Goal: Ask a question: Seek information or help from site administrators or community

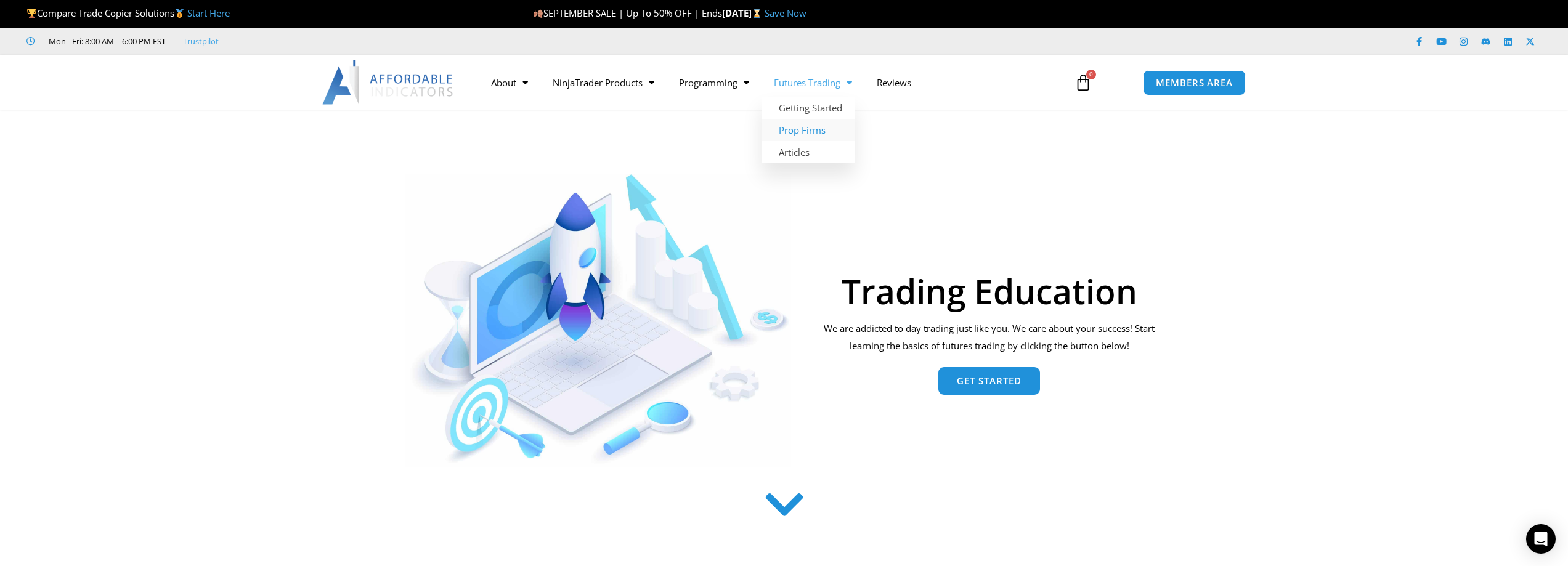
click at [823, 129] on link "Prop Firms" at bounding box center [807, 130] width 93 height 22
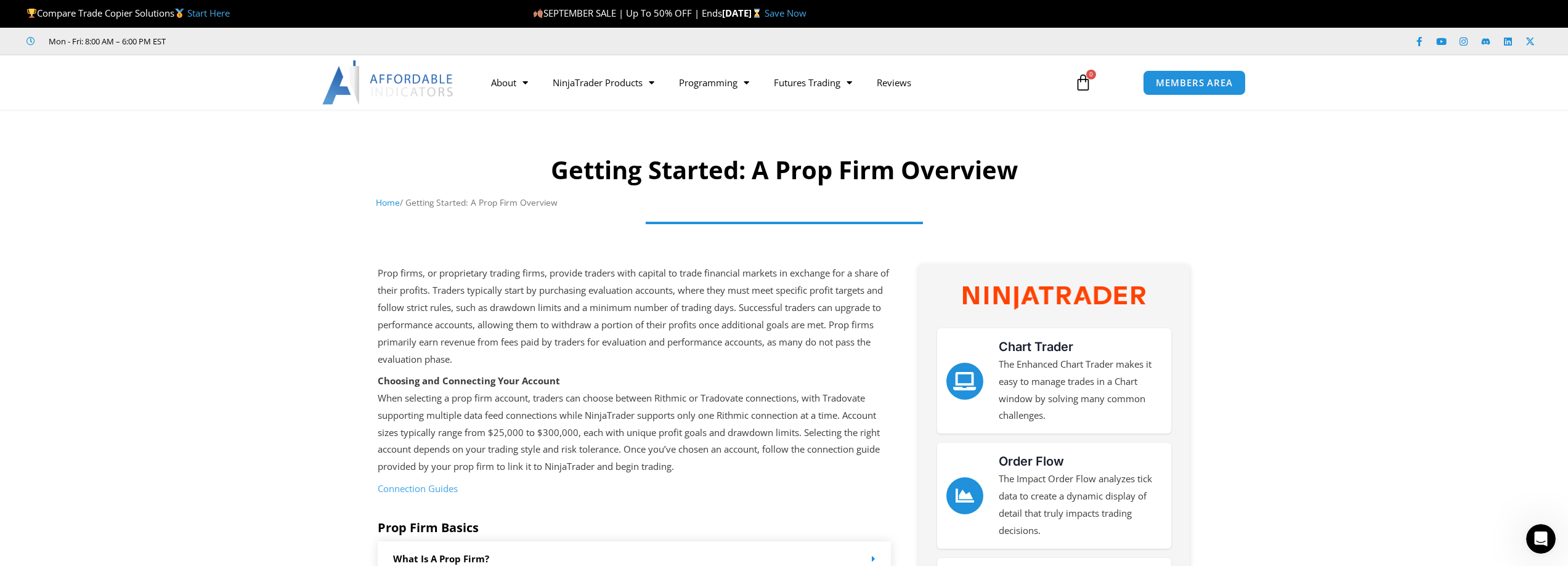
click at [209, 14] on link "Start Here" at bounding box center [209, 12] width 43 height 12
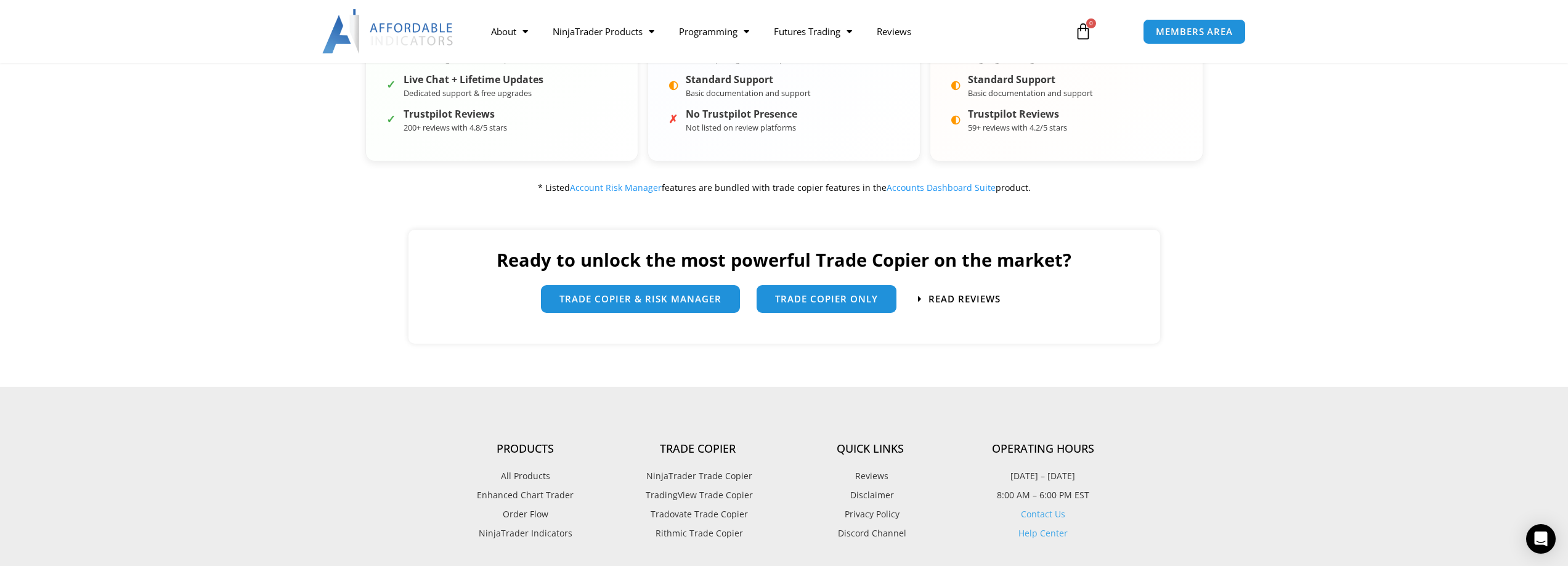
scroll to position [613, 0]
click at [691, 298] on span "trade copier & Risk manager" at bounding box center [640, 293] width 162 height 9
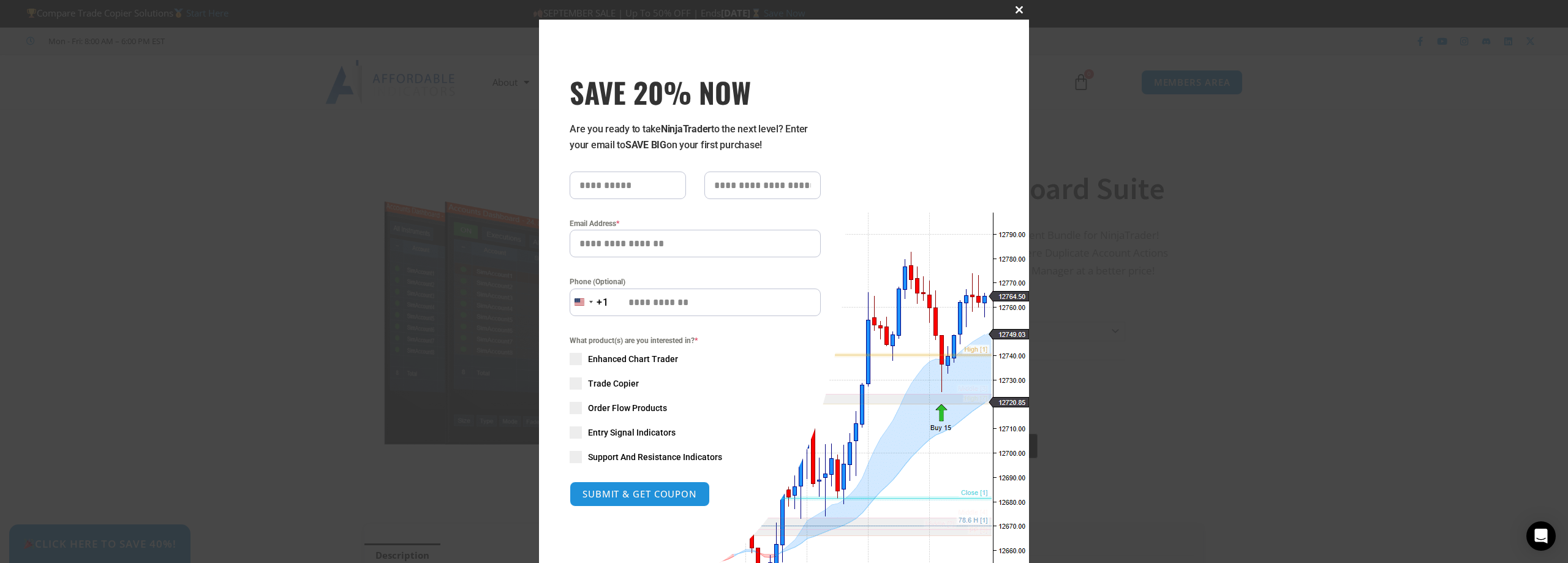
click at [1017, 9] on span "SAVE 20% NOW popup" at bounding box center [1019, 10] width 19 height 7
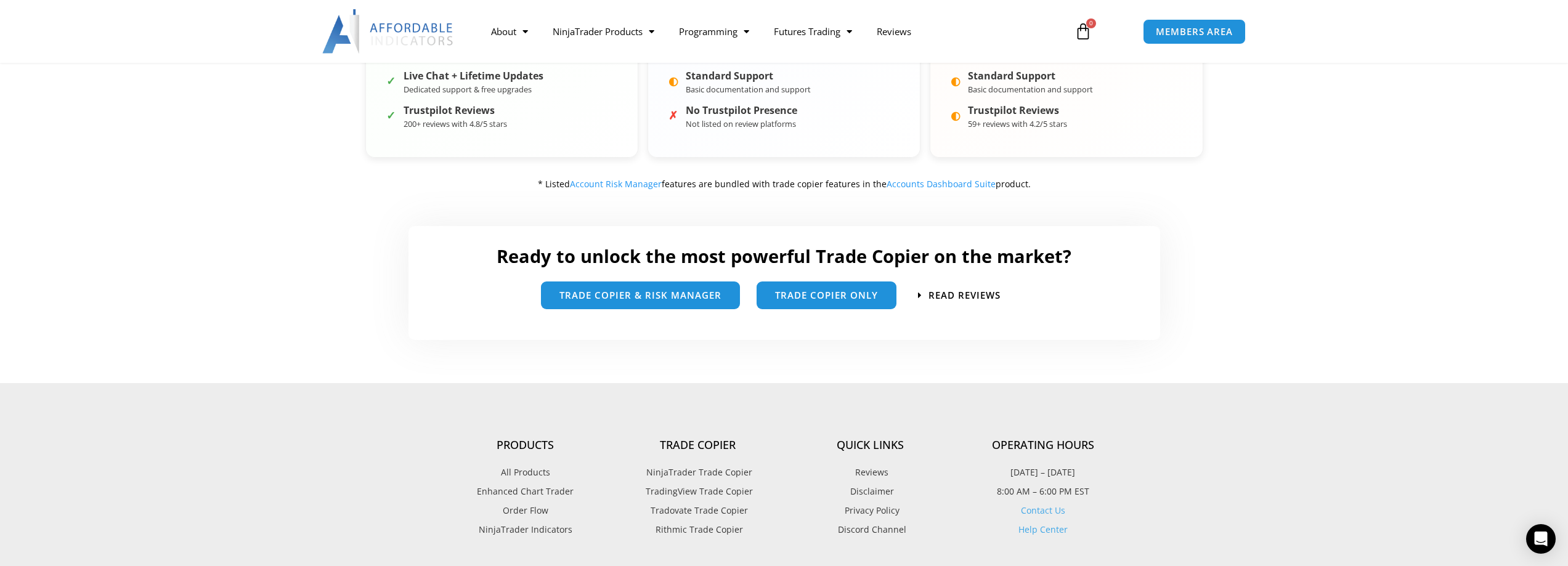
scroll to position [616, 0]
click at [1042, 510] on link "Contact Us" at bounding box center [1043, 510] width 44 height 12
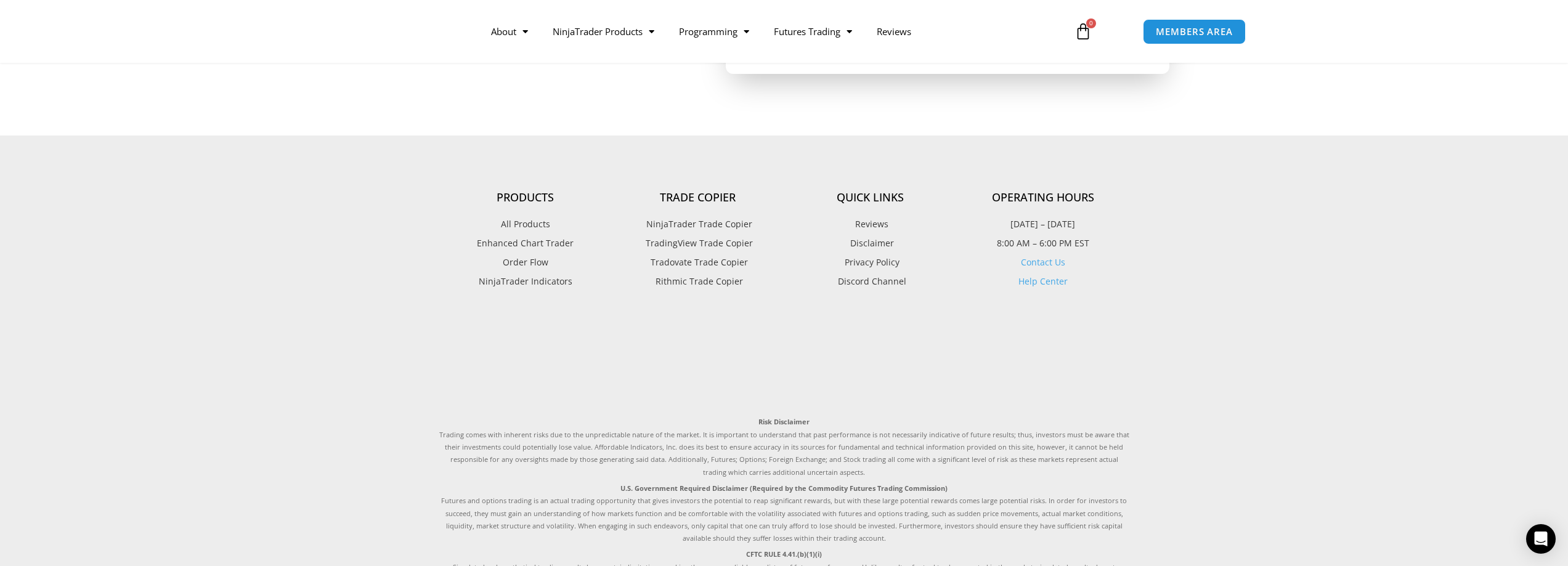
scroll to position [611, 0]
click at [700, 259] on span "Tradovate Trade Copier" at bounding box center [697, 262] width 100 height 16
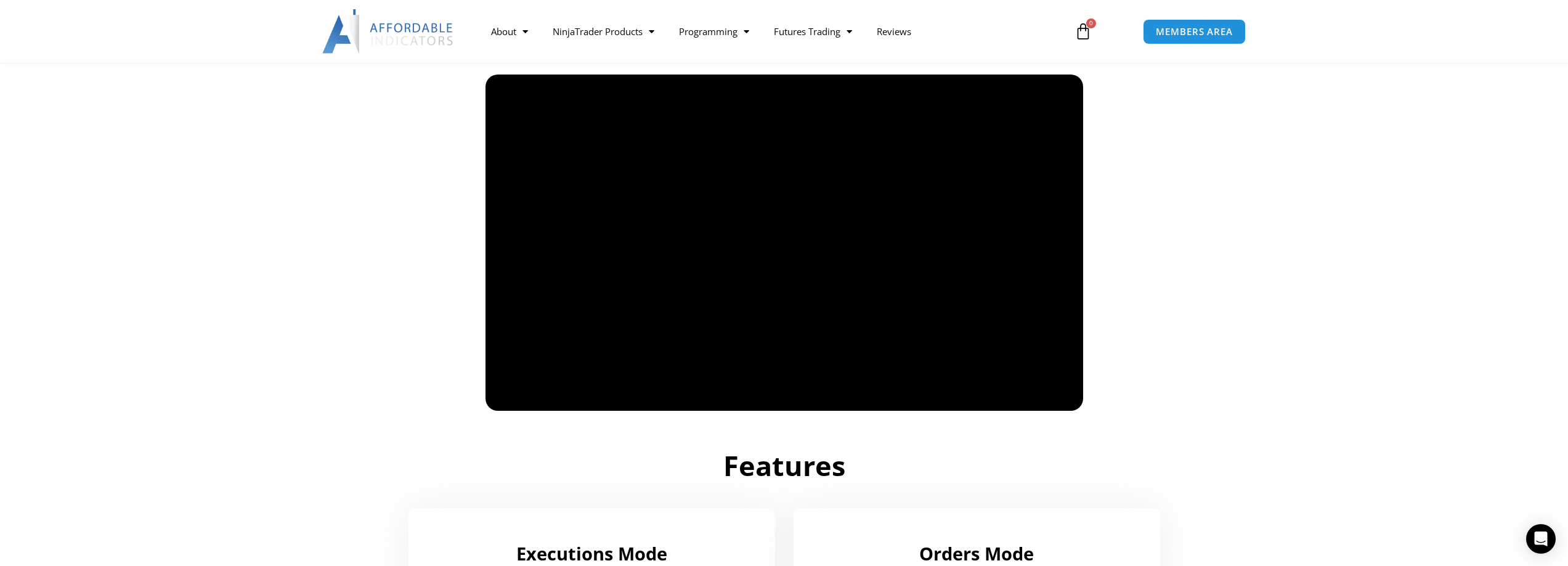
scroll to position [879, 0]
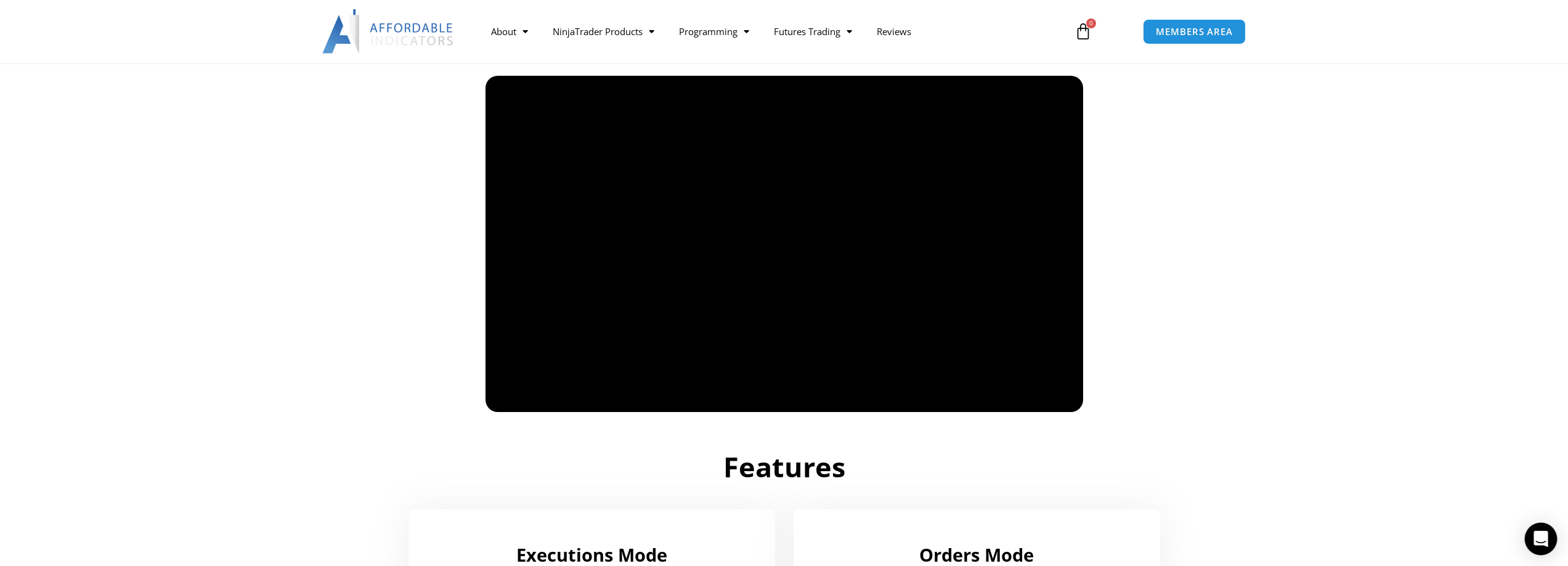
click at [1533, 544] on div "Open Intercom Messenger" at bounding box center [1541, 539] width 32 height 32
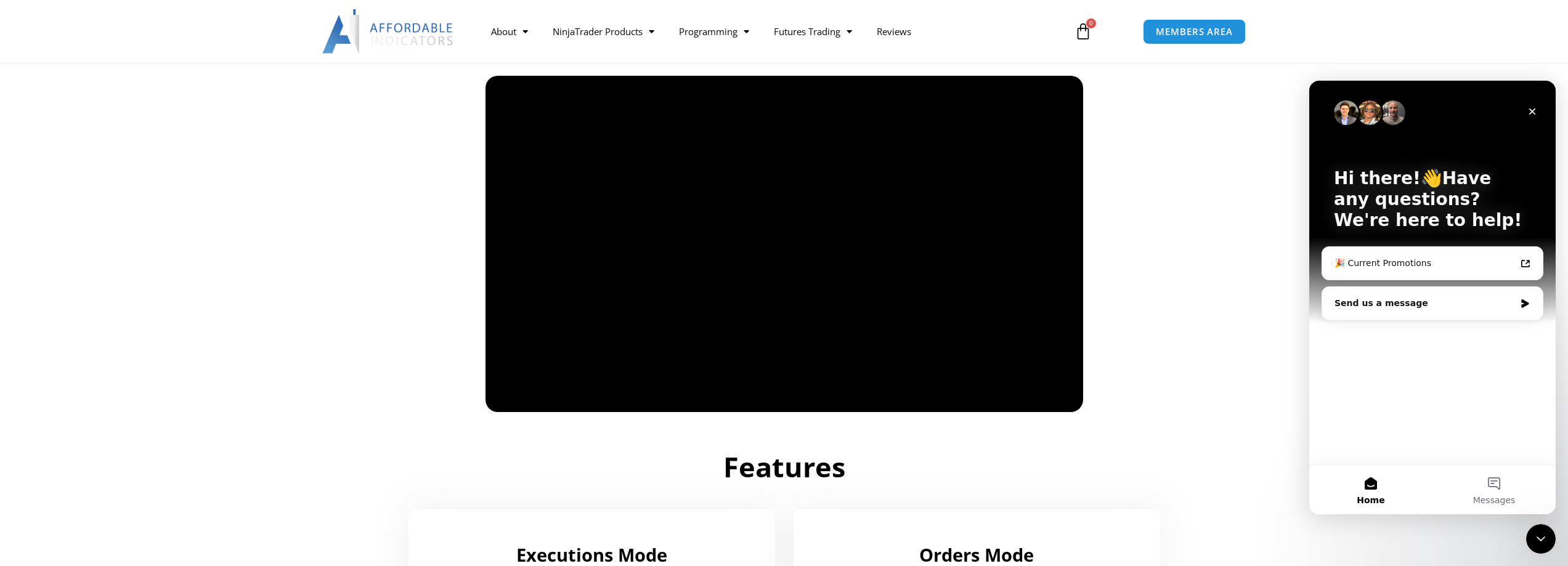
scroll to position [0, 0]
click at [1466, 303] on div "Send us a message" at bounding box center [1424, 303] width 180 height 13
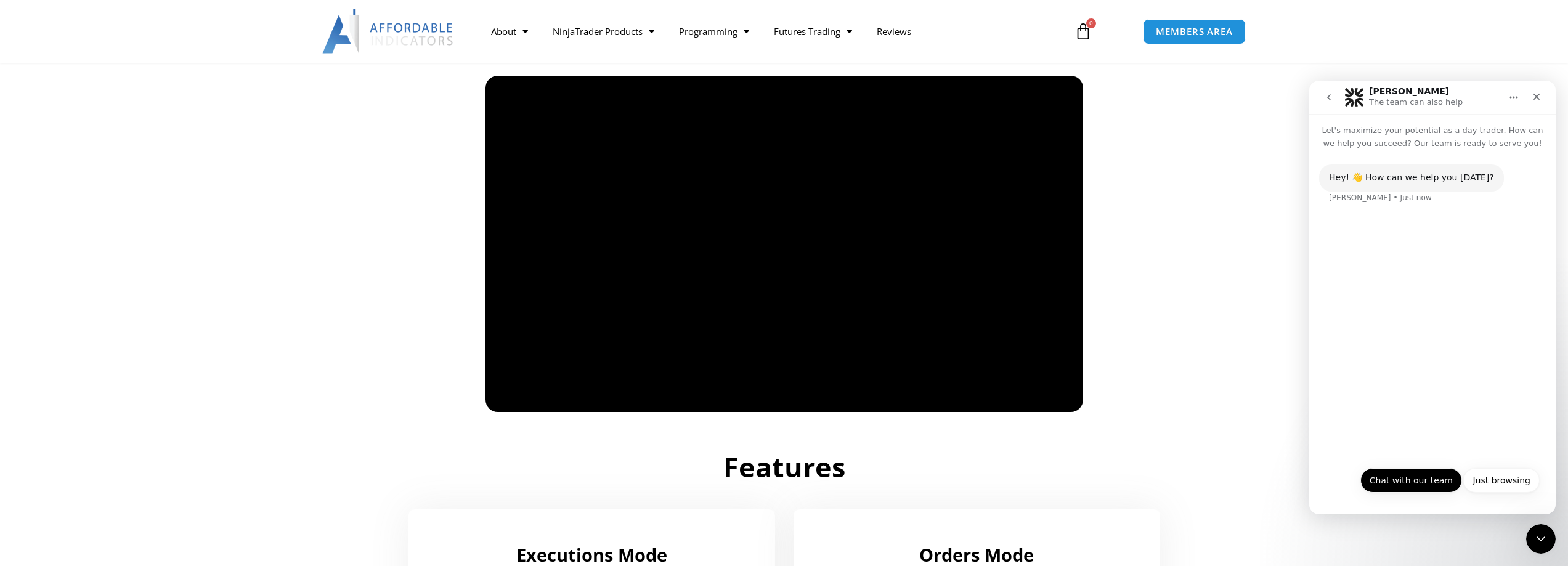
click at [1417, 481] on button "Chat with our team" at bounding box center [1411, 480] width 102 height 25
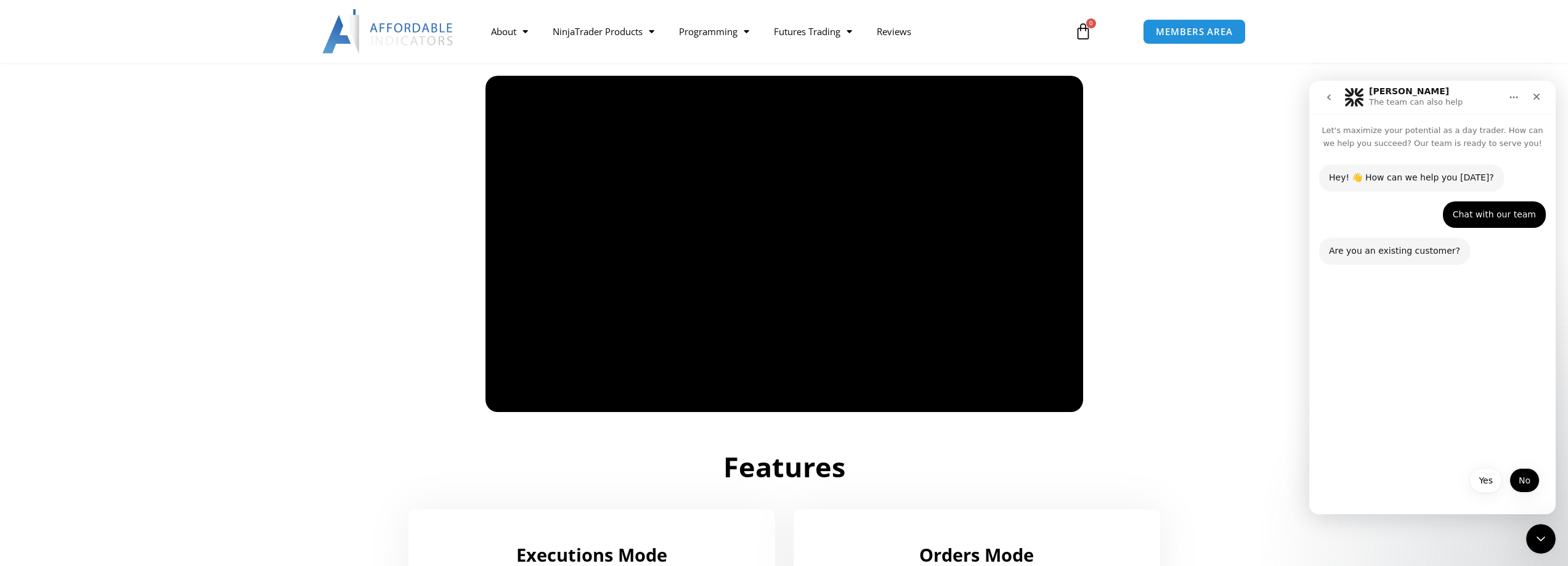
click at [1522, 479] on button "No" at bounding box center [1525, 480] width 30 height 25
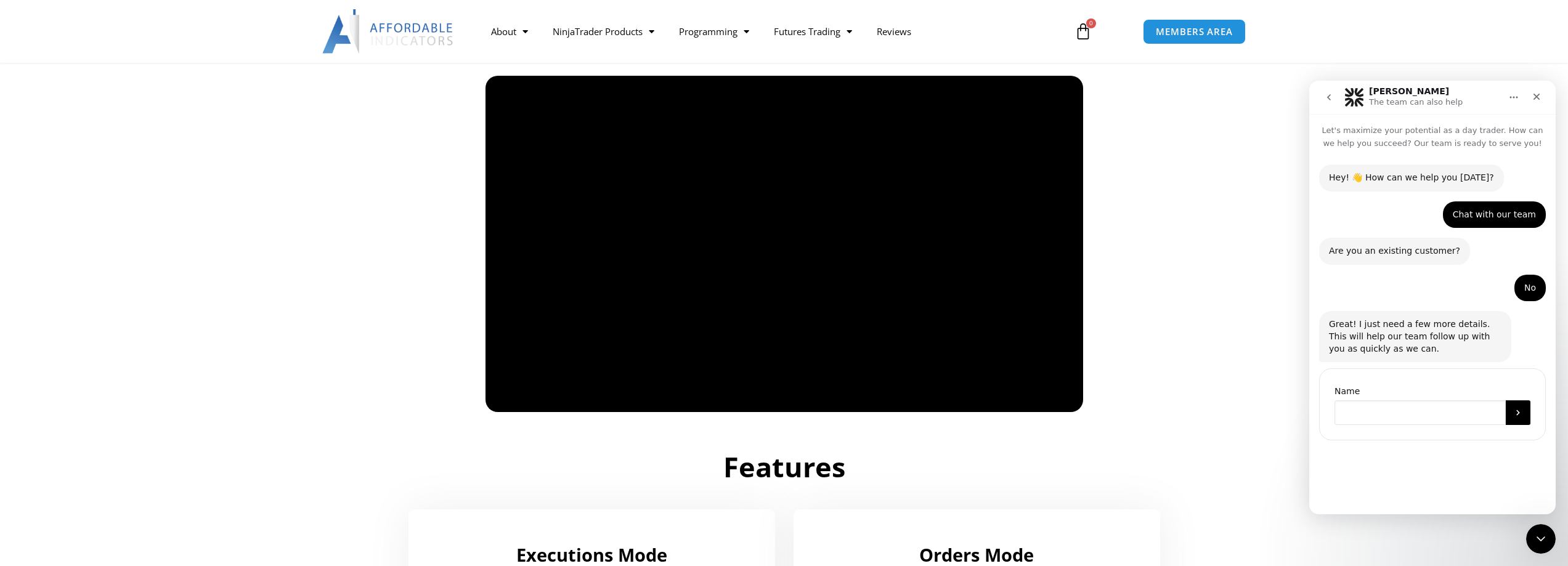
click at [1415, 410] on input "Name" at bounding box center [1419, 412] width 171 height 25
type input "**********"
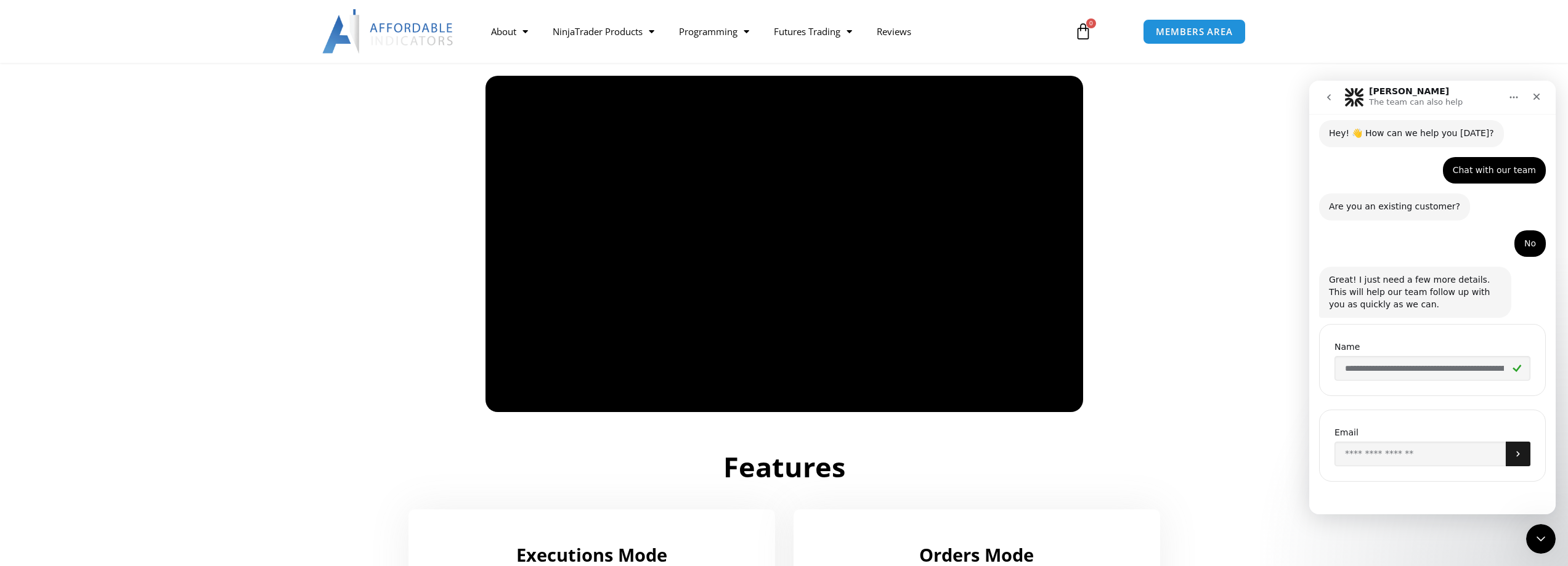
click at [1513, 453] on icon "Submit" at bounding box center [1518, 454] width 10 height 10
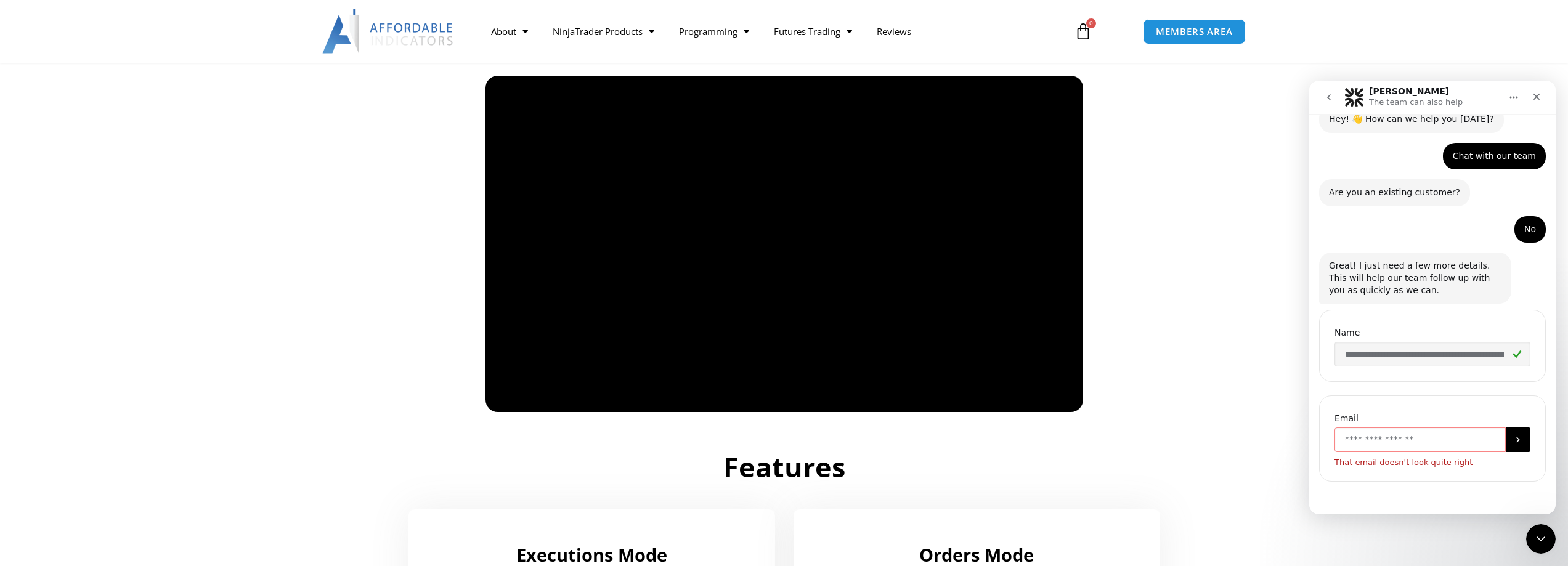
click at [1436, 445] on input "Enter your email" at bounding box center [1419, 439] width 171 height 25
click at [1411, 437] on input "Enter your email" at bounding box center [1419, 439] width 171 height 25
type input "**********"
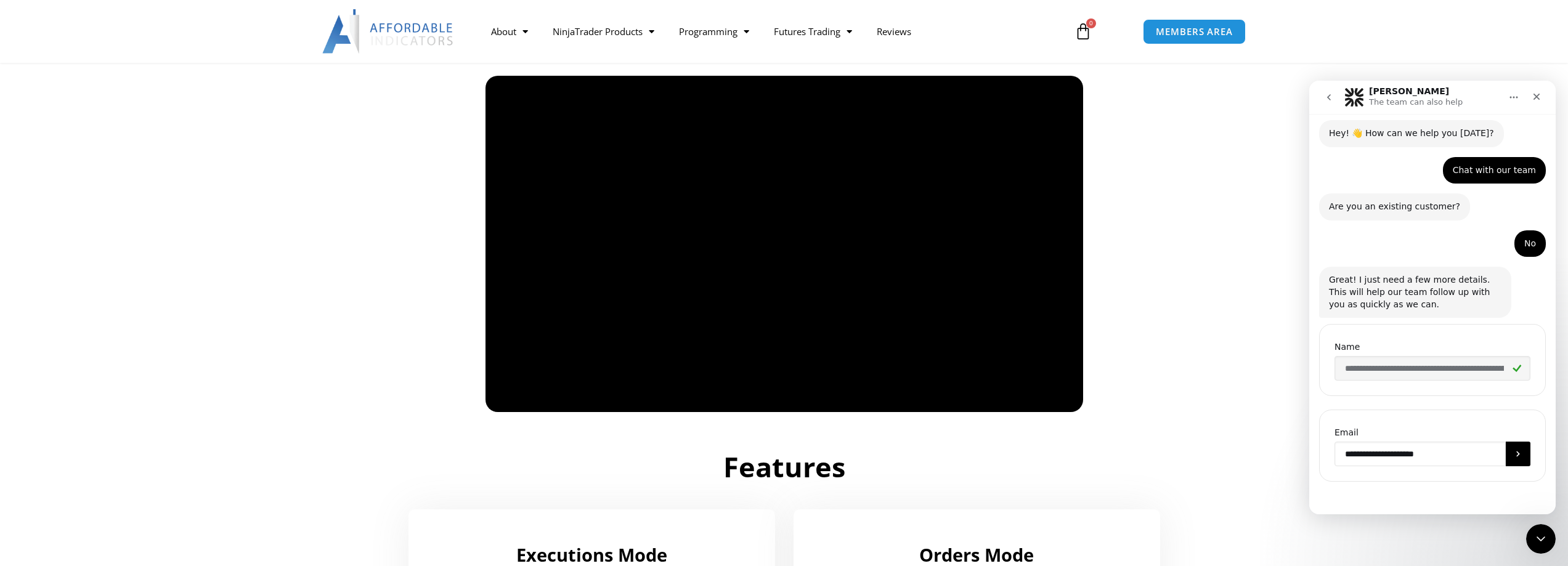
scroll to position [44, 0]
click at [1514, 452] on icon "Submit" at bounding box center [1518, 454] width 10 height 10
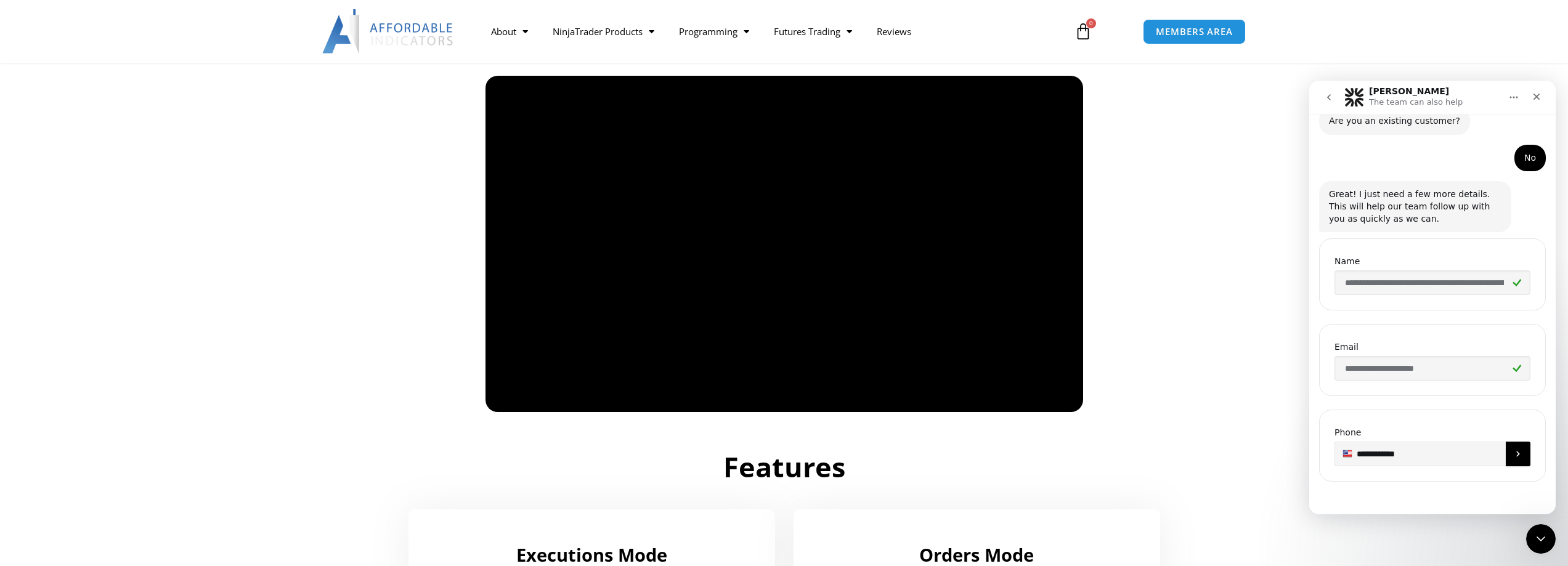
type input "**********"
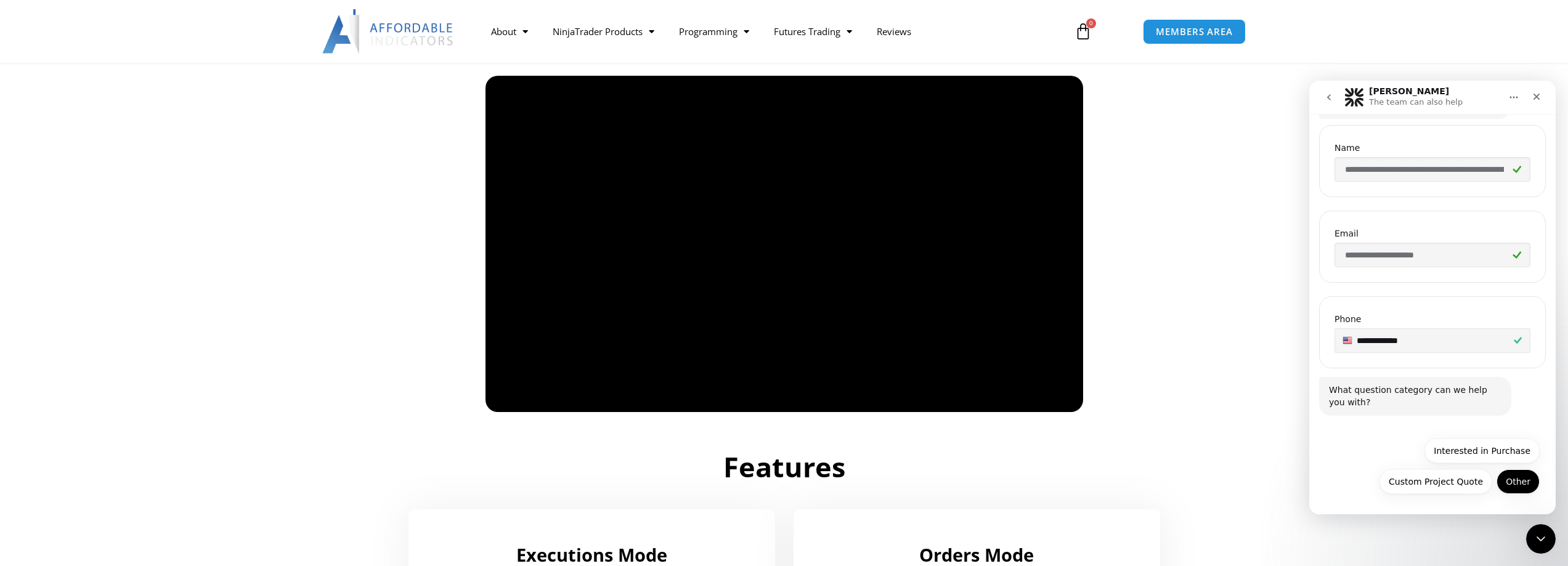
click at [1510, 479] on button "Other" at bounding box center [1518, 482] width 43 height 25
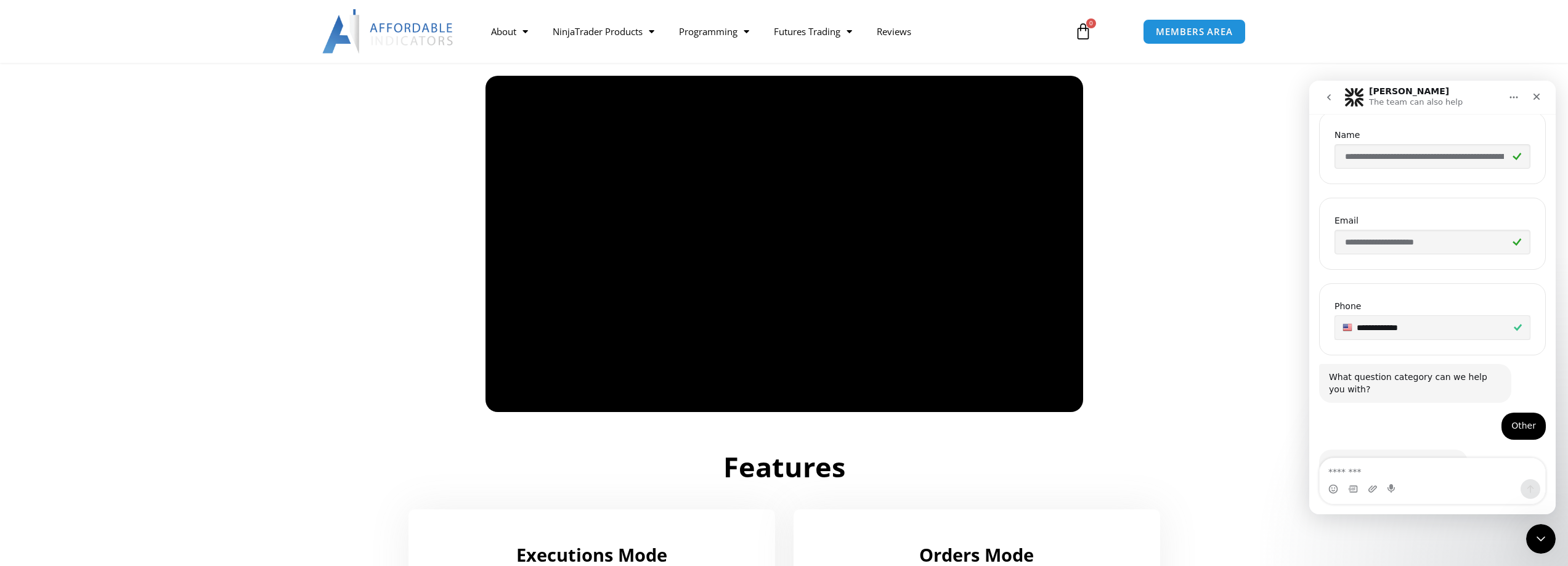
scroll to position [301, 0]
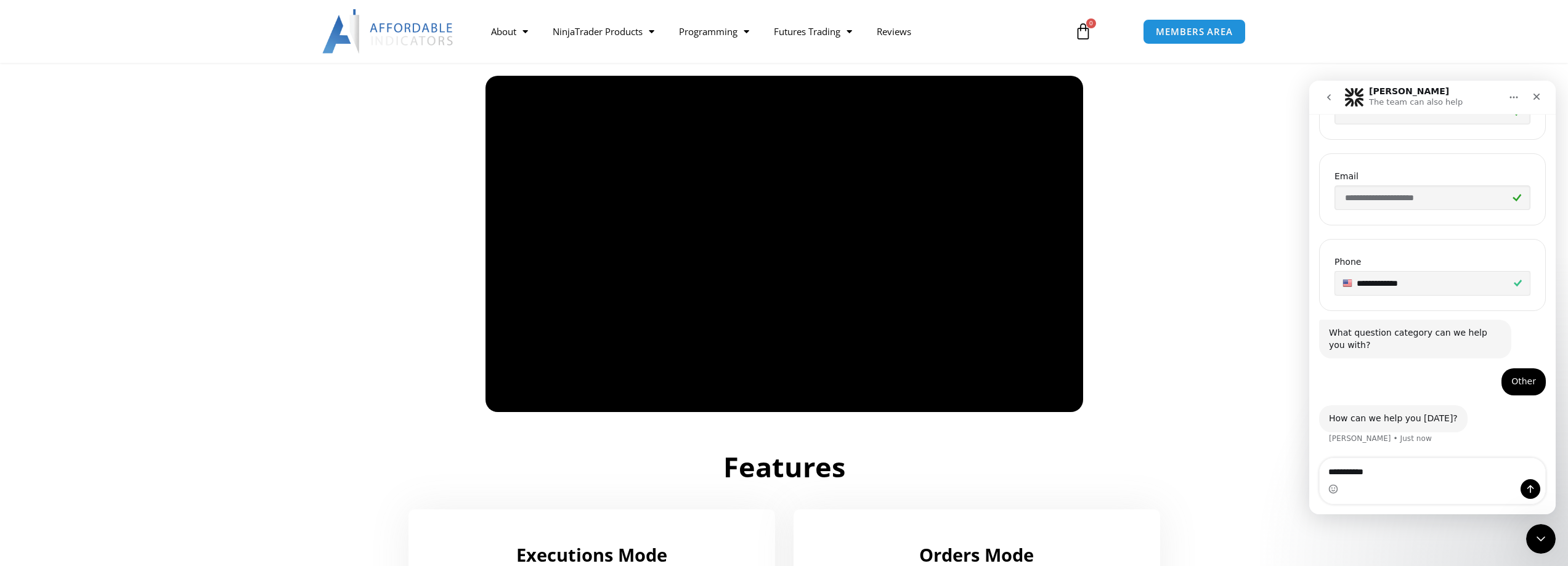
type textarea "**********"
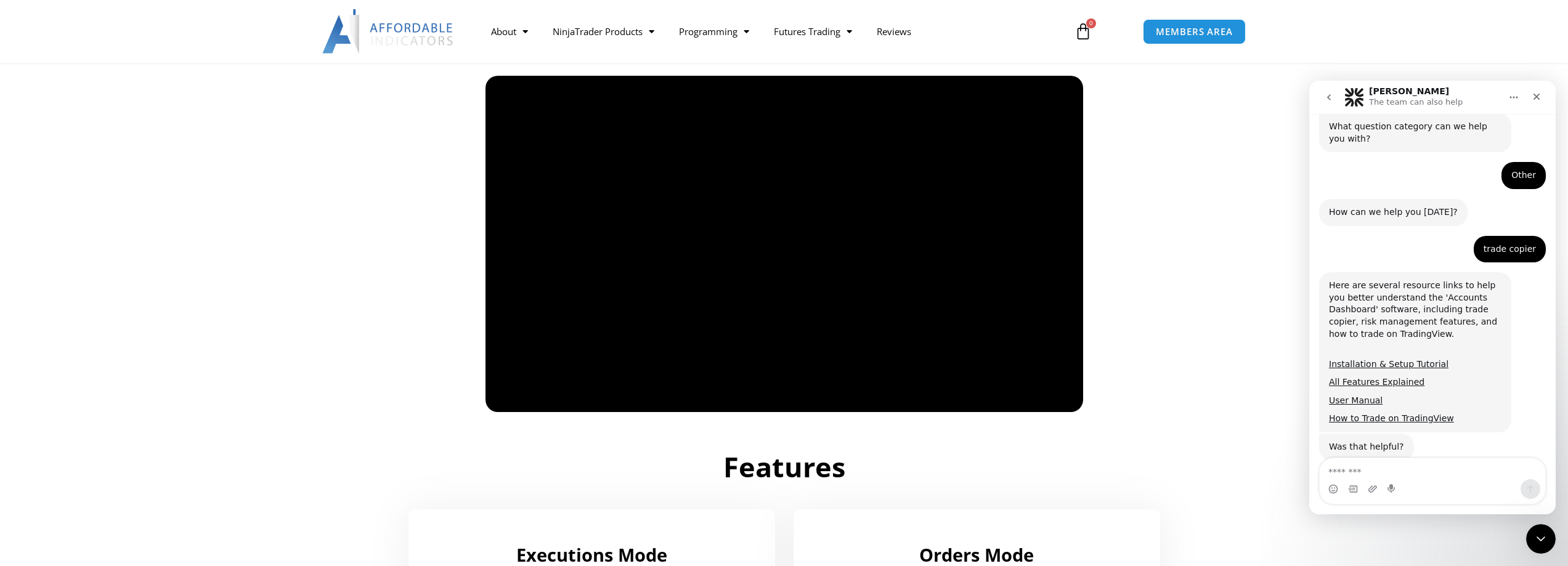
scroll to position [535, 0]
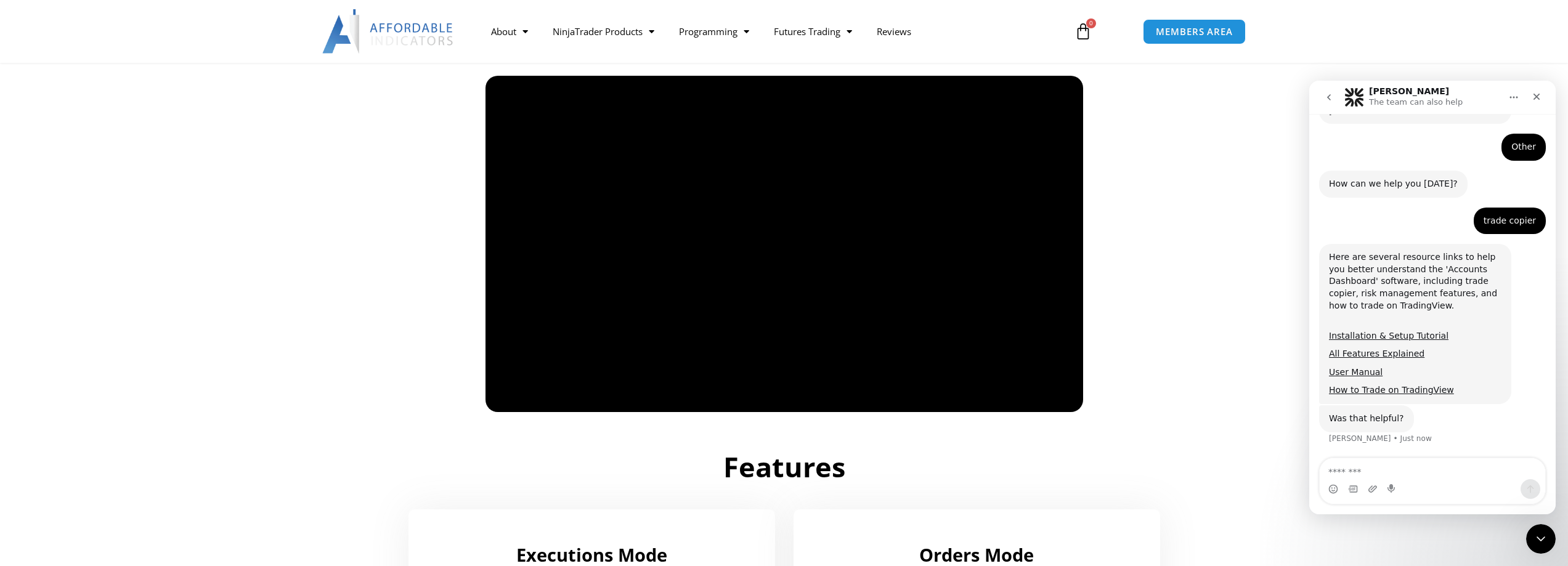
click at [1333, 98] on icon "go back" at bounding box center [1329, 97] width 10 height 10
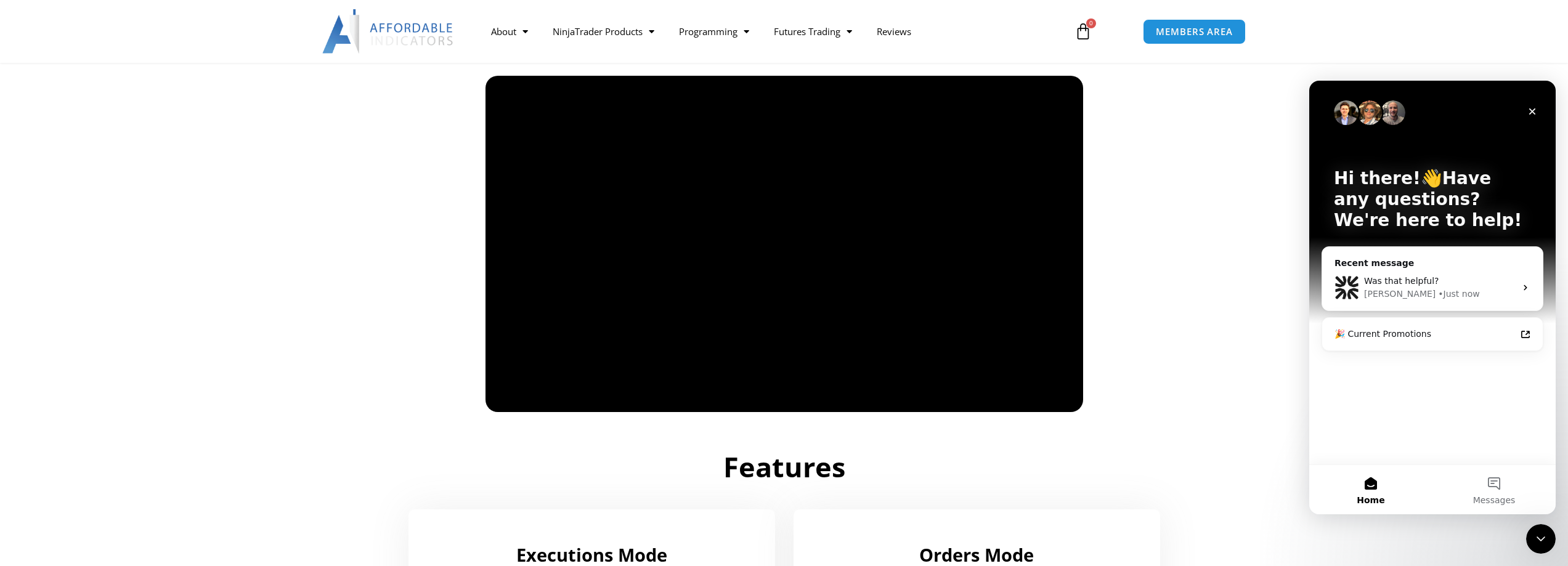
scroll to position [0, 0]
click at [1534, 111] on icon "Close" at bounding box center [1532, 112] width 10 height 10
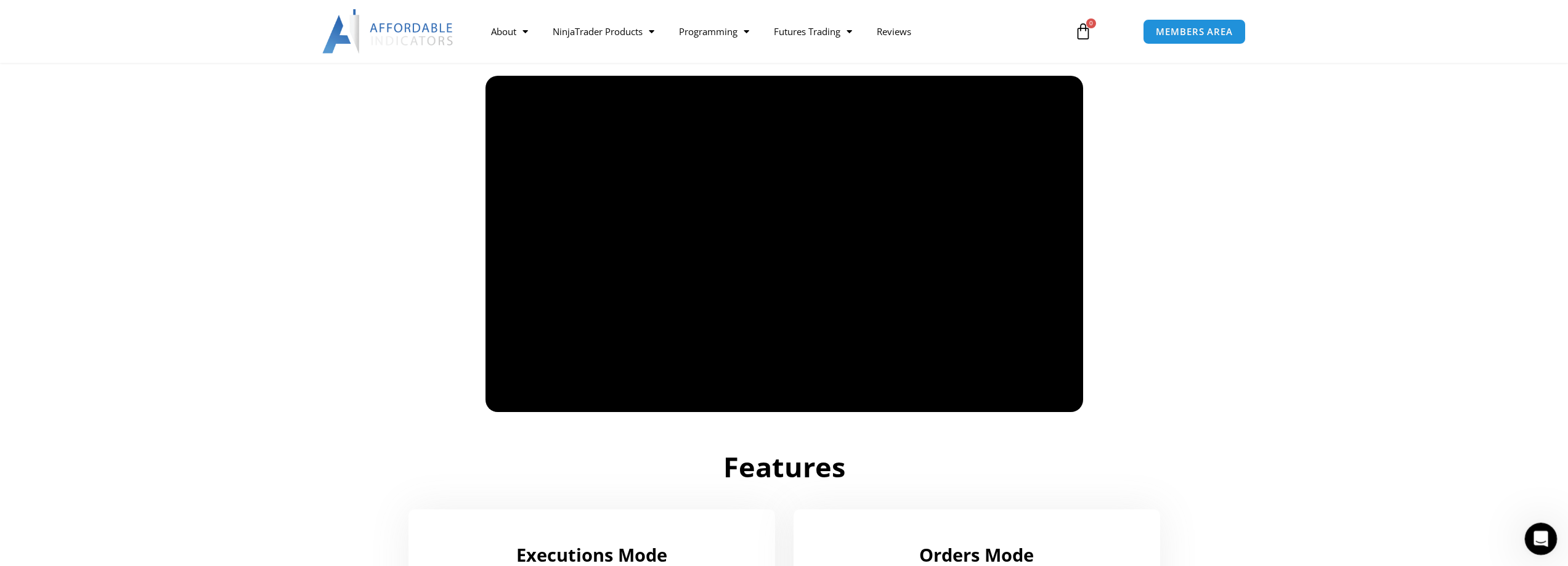
click at [1538, 545] on icon "Open Intercom Messenger" at bounding box center [1539, 537] width 20 height 20
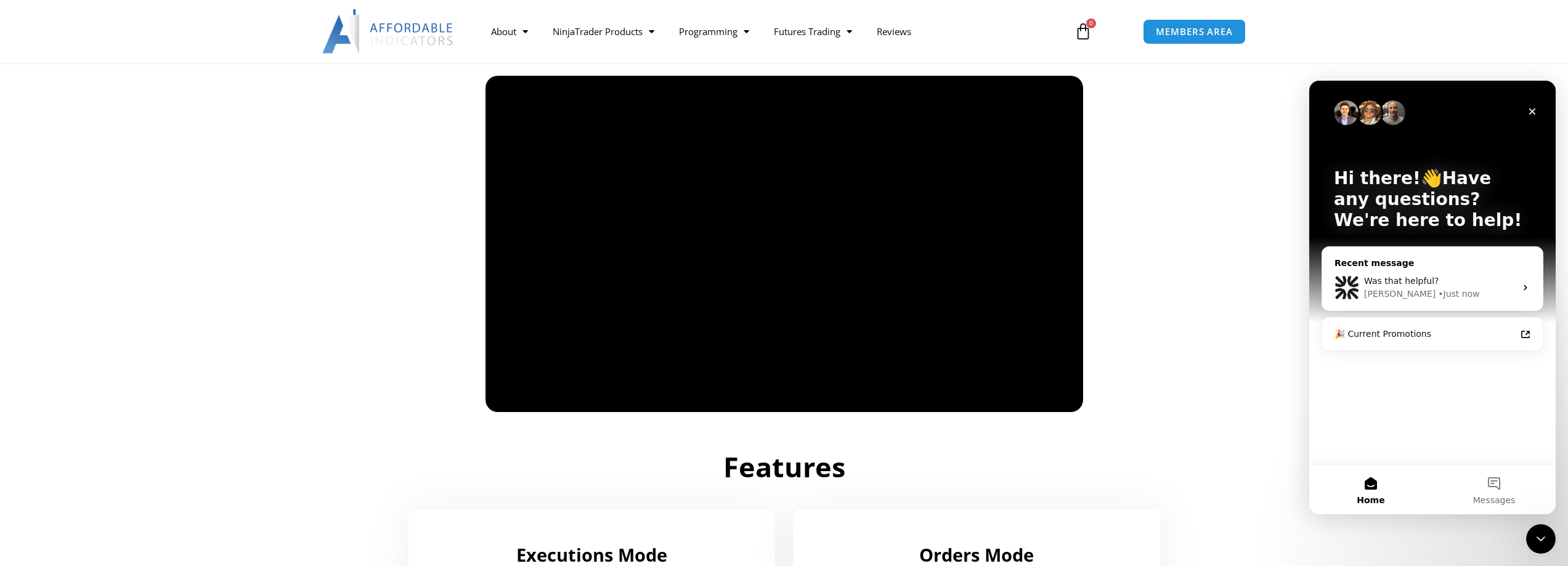
click at [1399, 291] on div "Solomon • Just now" at bounding box center [1440, 294] width 152 height 13
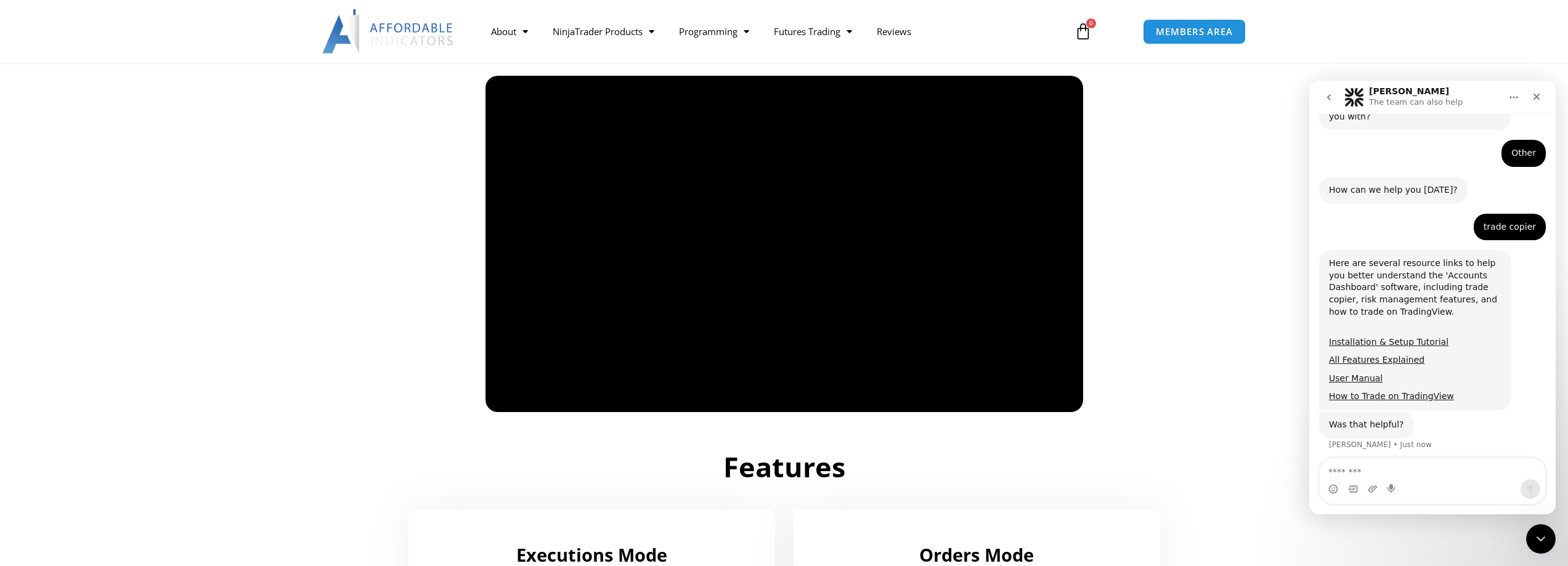
scroll to position [535, 0]
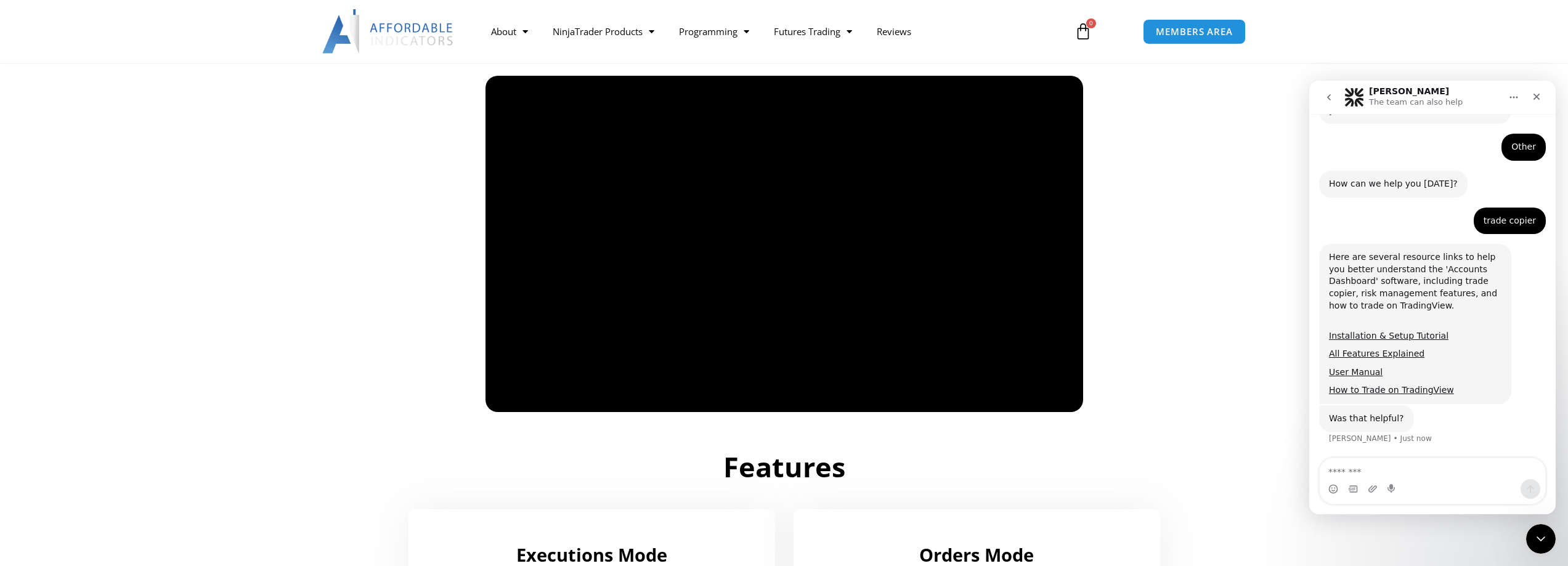
click at [1412, 474] on textarea "Message…" at bounding box center [1432, 468] width 225 height 21
click at [1393, 462] on textarea "Message…" at bounding box center [1432, 468] width 225 height 21
type textarea "**"
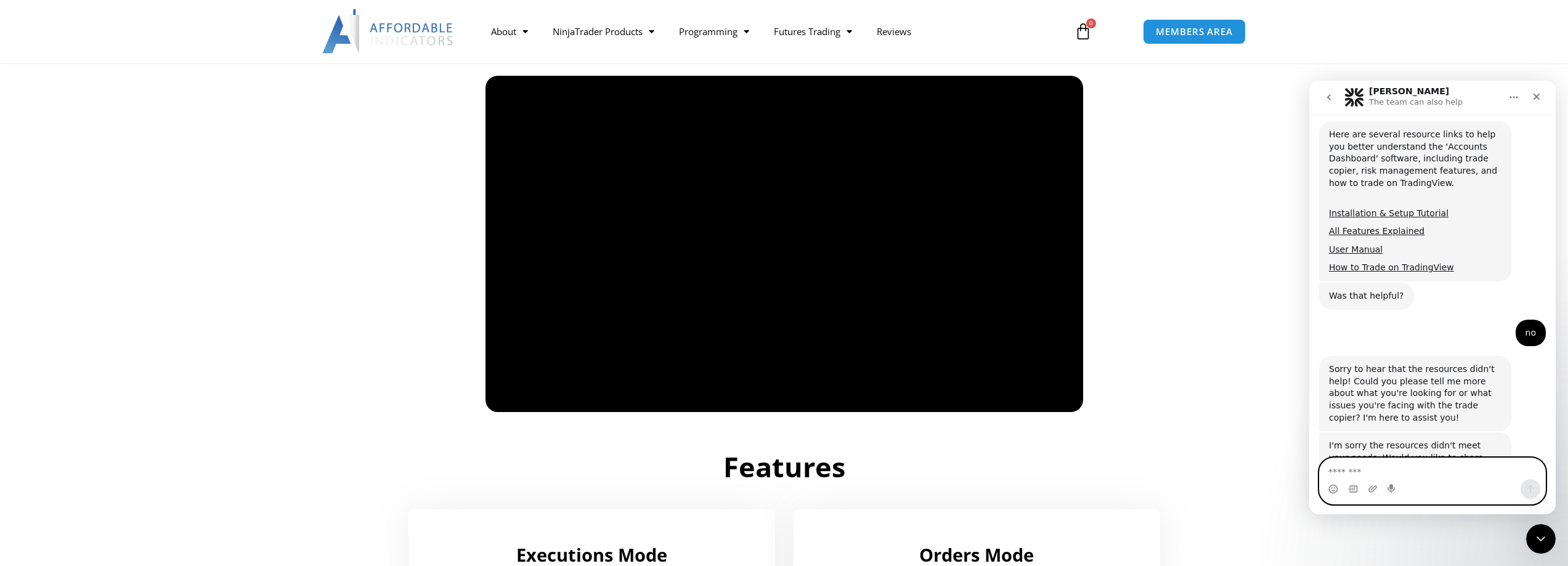
scroll to position [721, 0]
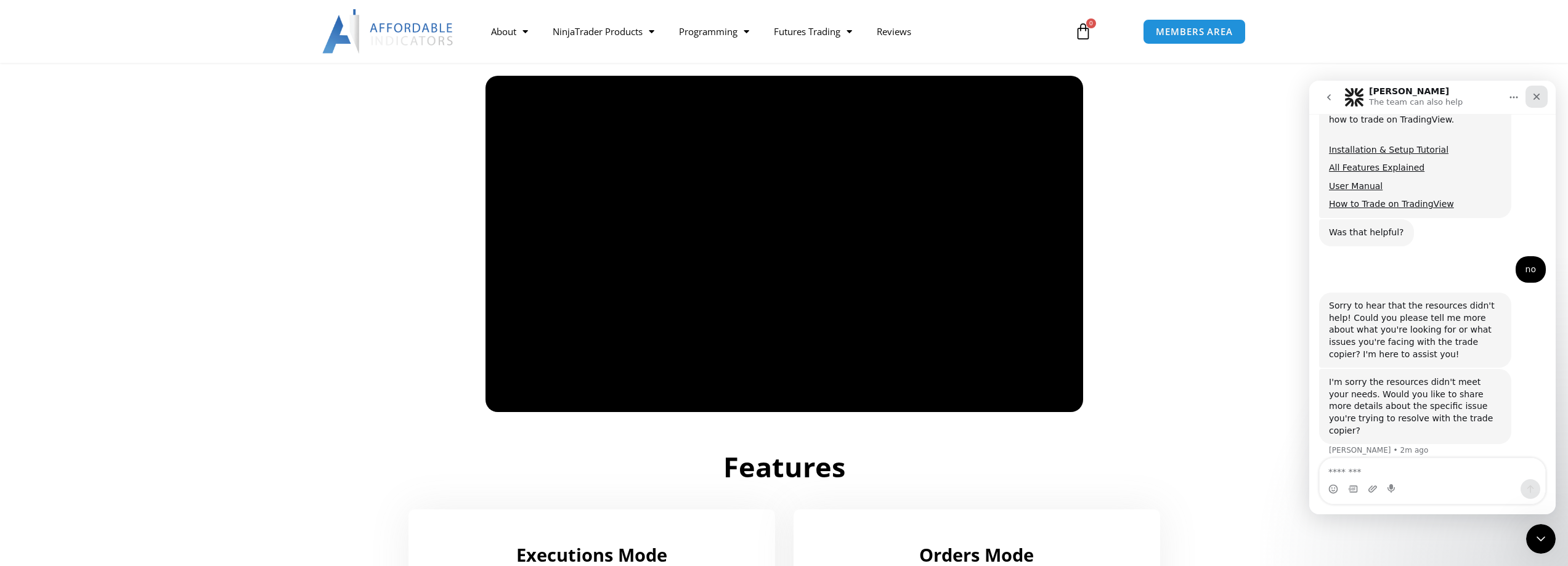
click at [1530, 94] on div "Close" at bounding box center [1536, 97] width 22 height 22
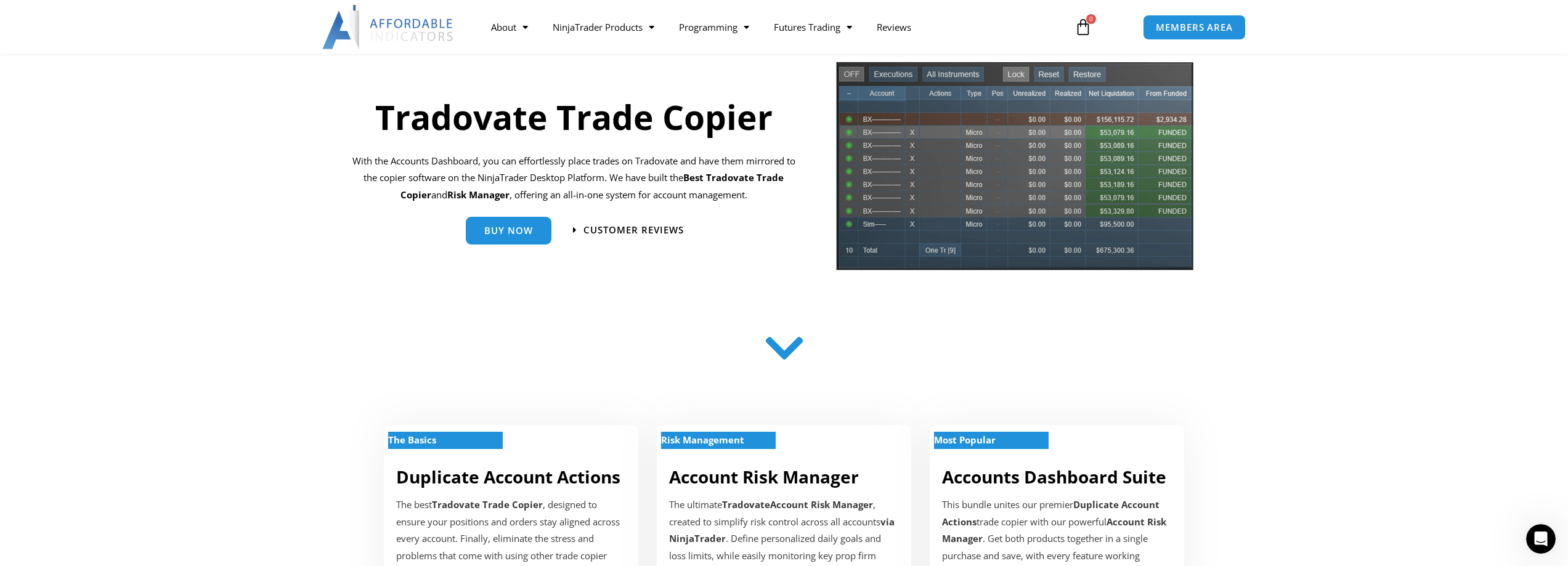
scroll to position [0, 0]
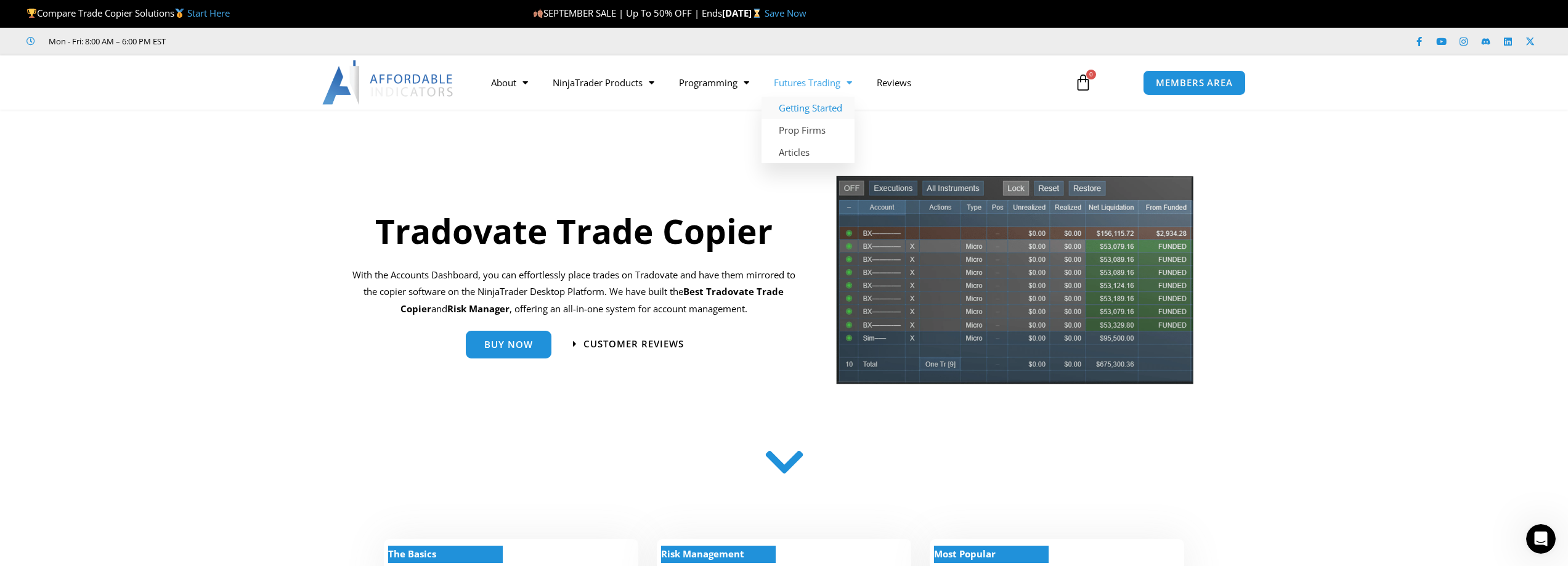
click at [835, 108] on link "Getting Started" at bounding box center [807, 107] width 93 height 22
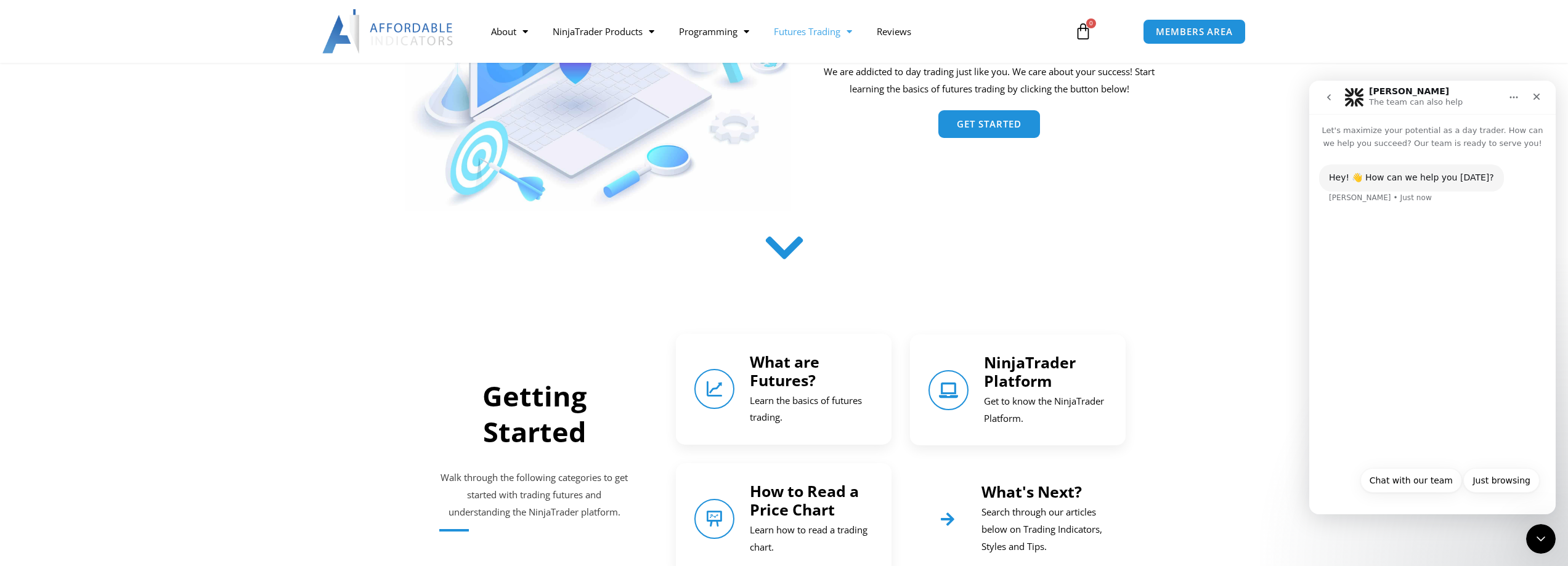
scroll to position [256, 0]
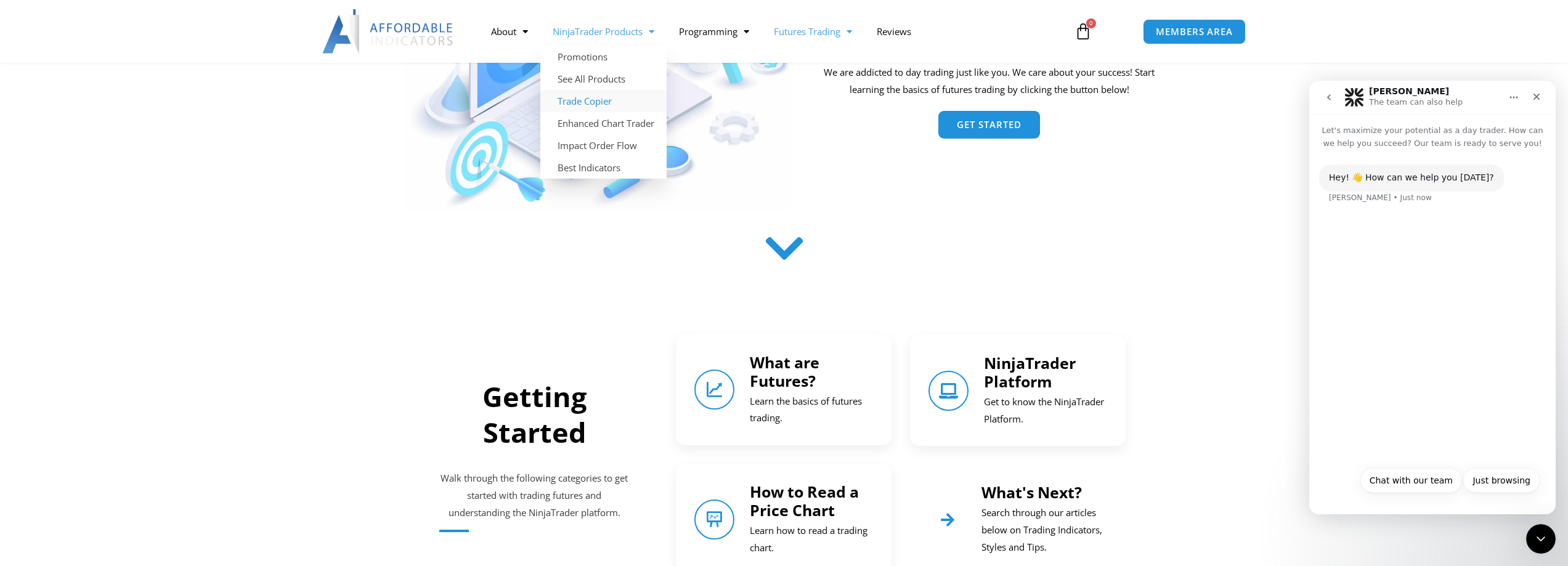
click at [602, 101] on link "Trade Copier" at bounding box center [603, 101] width 126 height 22
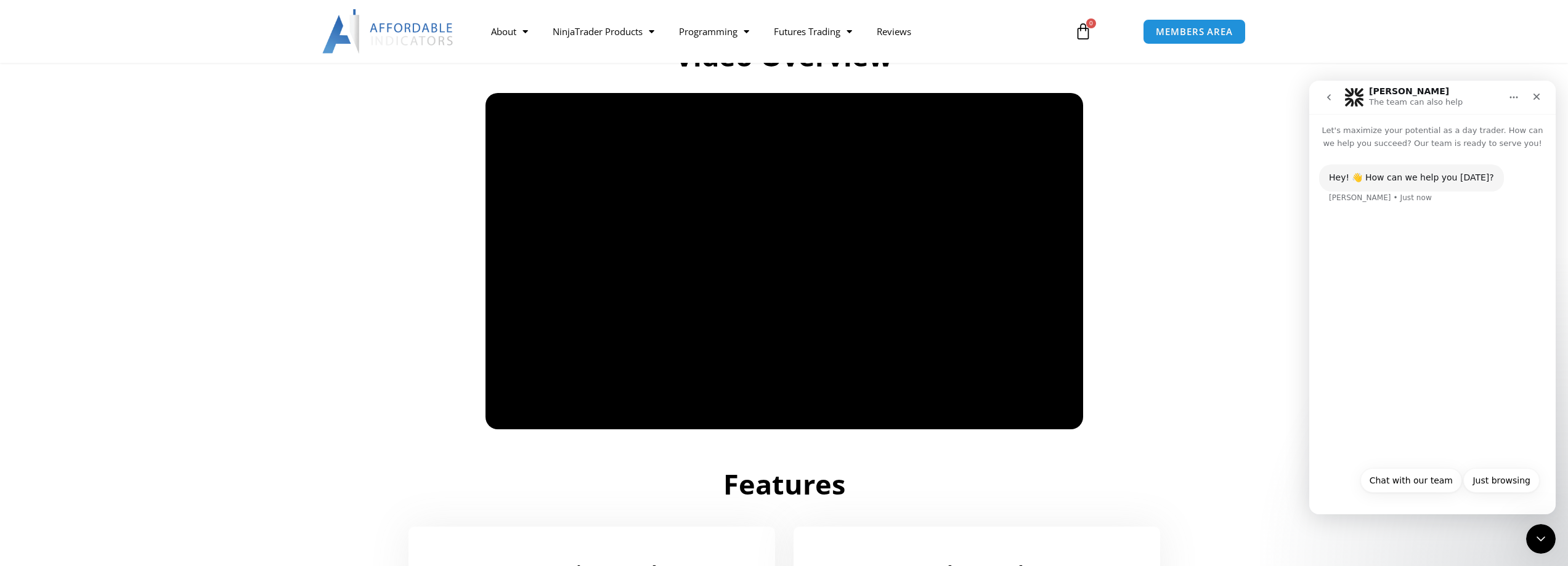
scroll to position [824, 0]
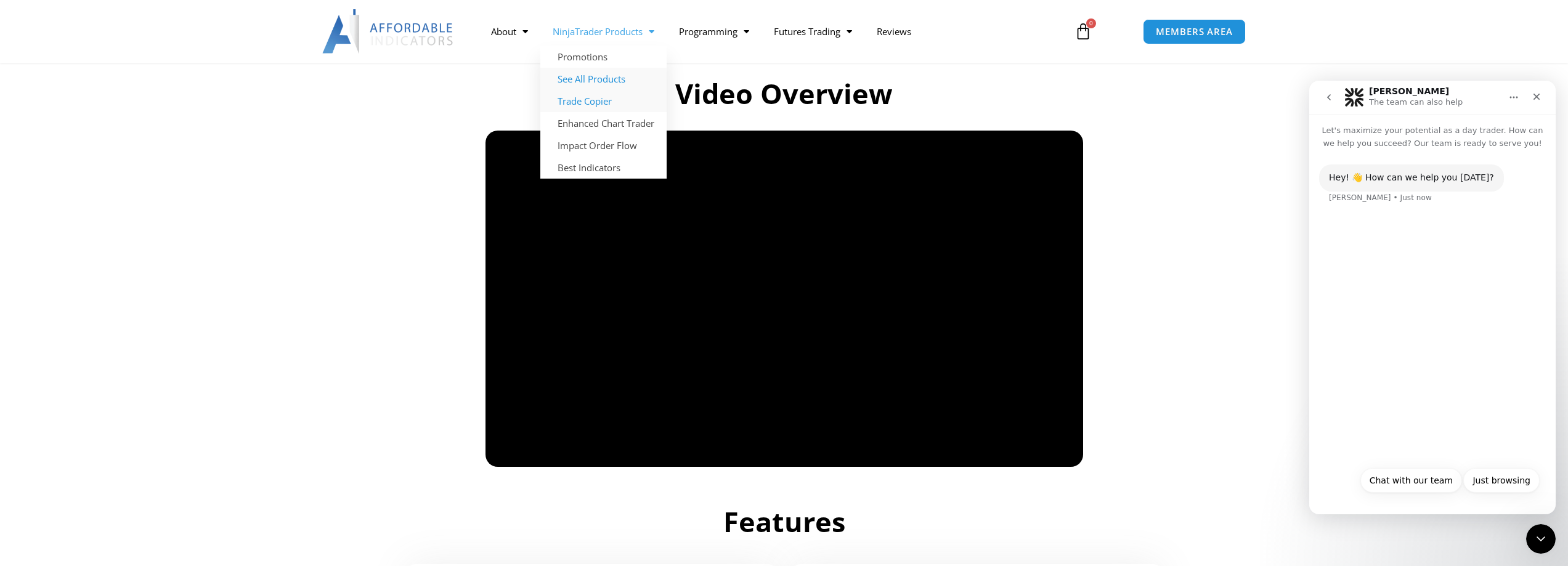
click at [603, 81] on link "See All Products" at bounding box center [603, 79] width 126 height 22
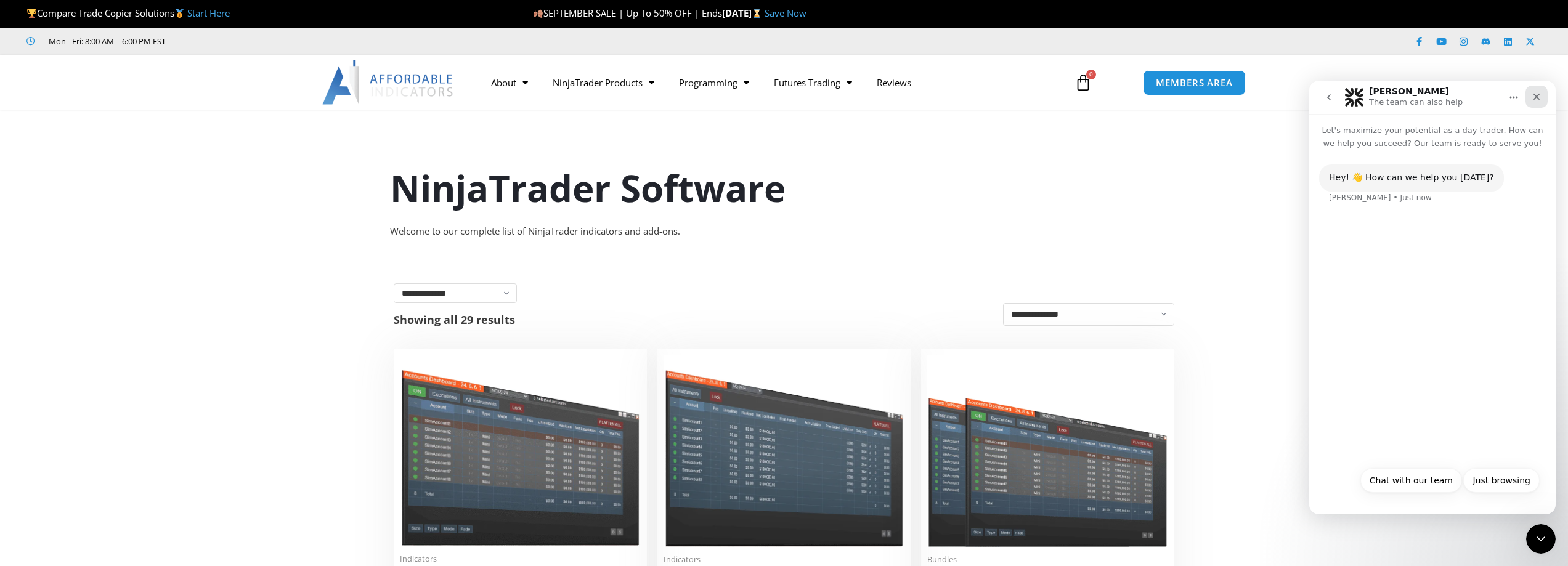
click at [1535, 97] on icon "Close" at bounding box center [1536, 97] width 10 height 10
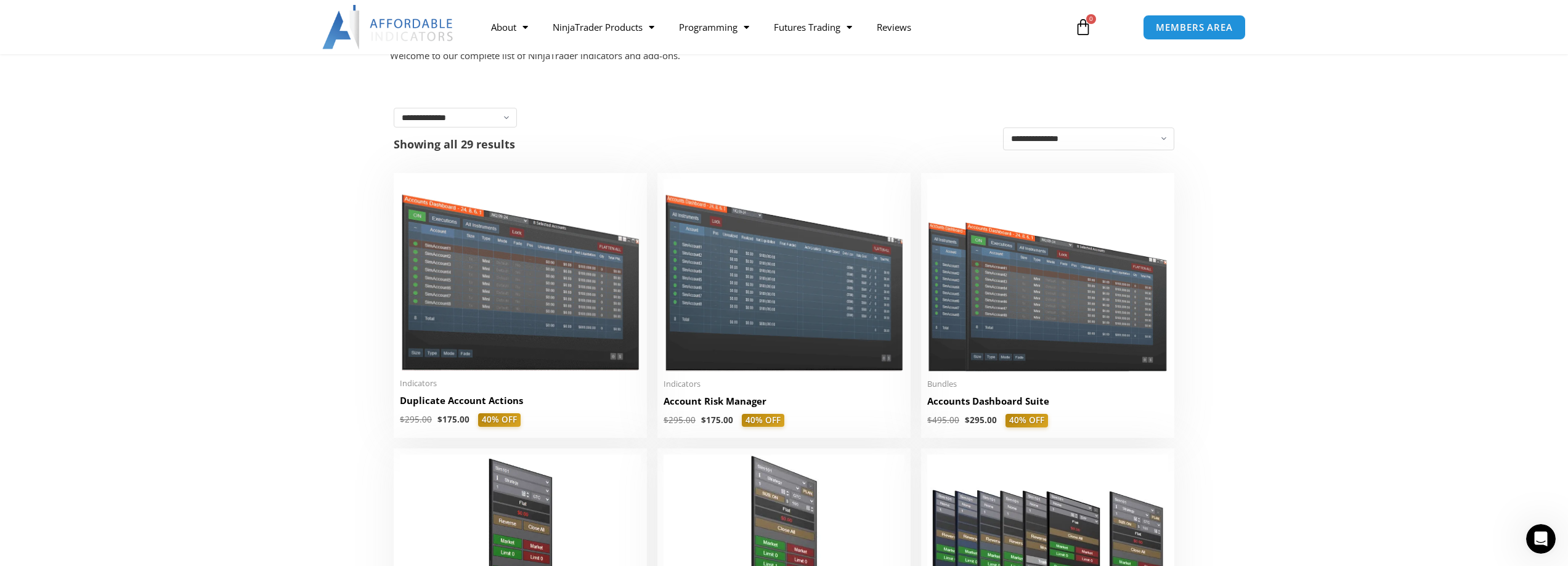
scroll to position [57, 0]
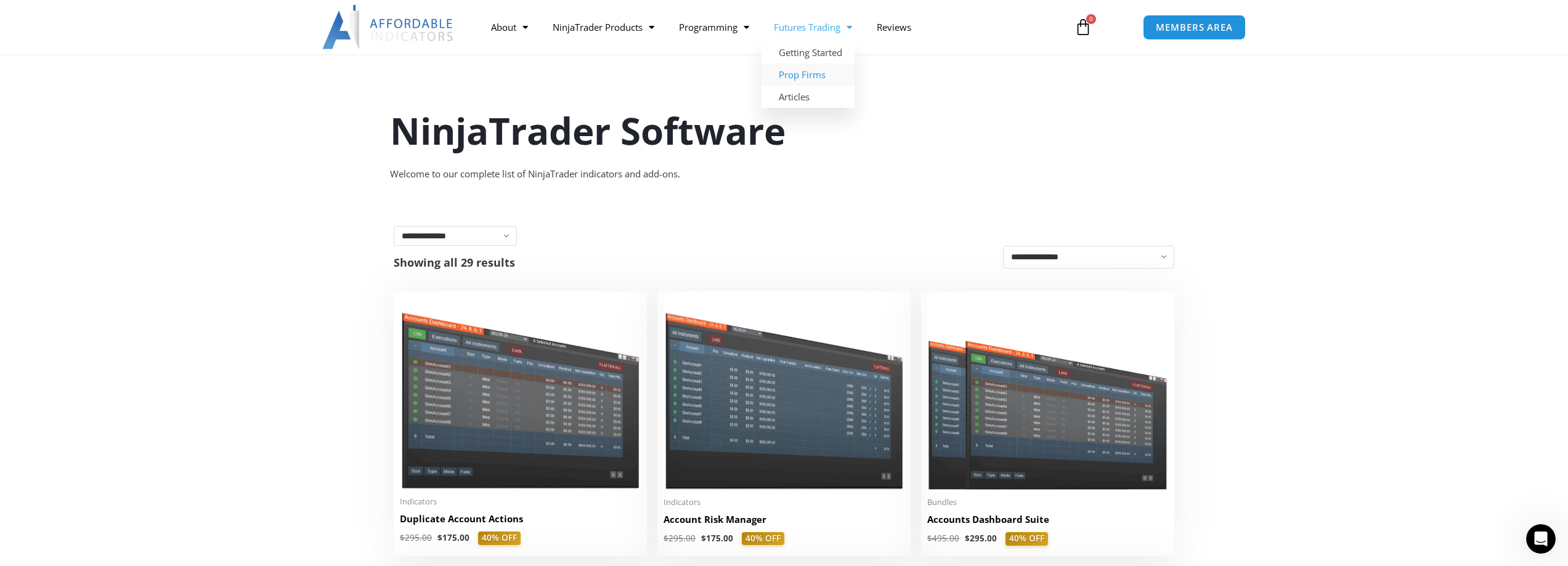
click at [813, 74] on link "Prop Firms" at bounding box center [807, 74] width 93 height 22
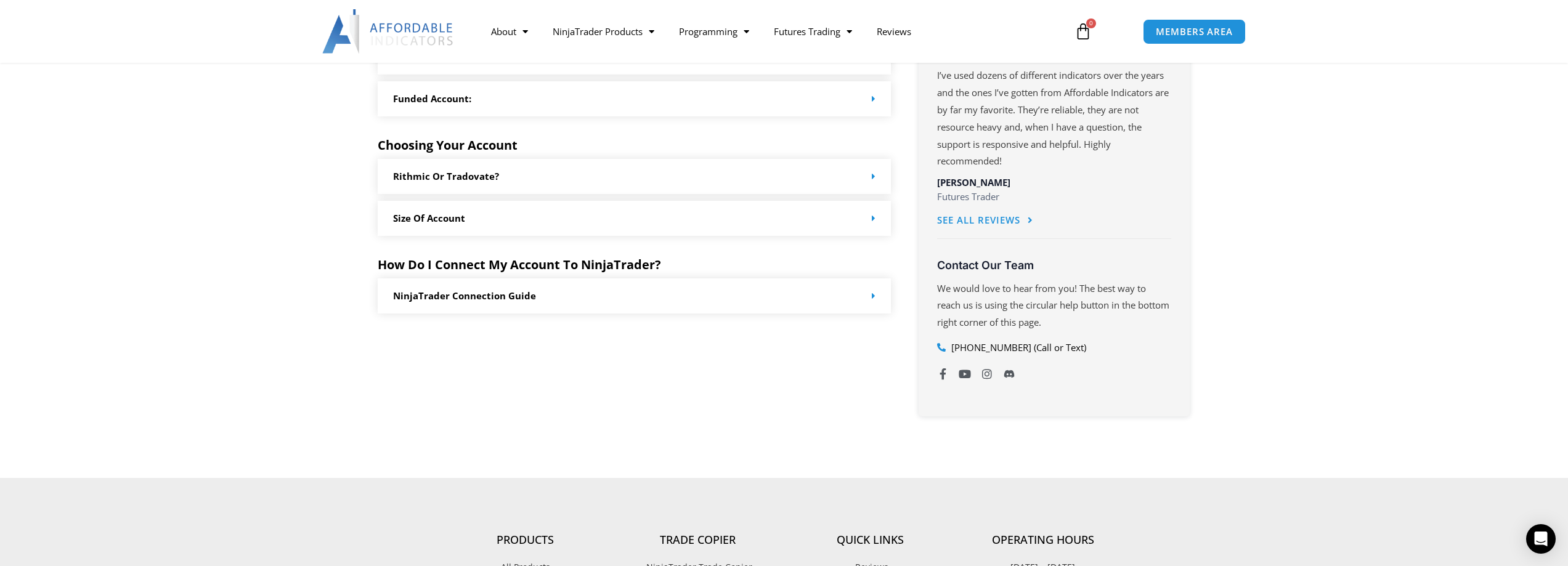
scroll to position [663, 0]
click at [870, 176] on span at bounding box center [870, 175] width 9 height 9
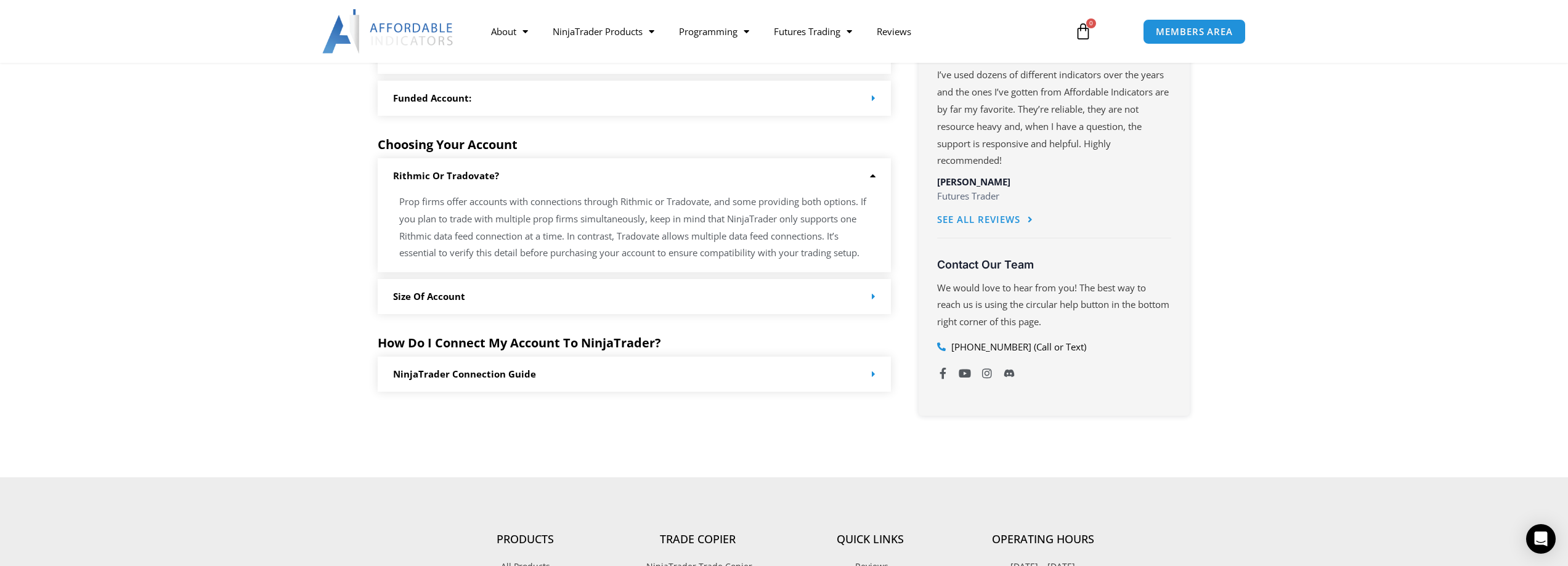
click at [868, 298] on span at bounding box center [870, 296] width 9 height 9
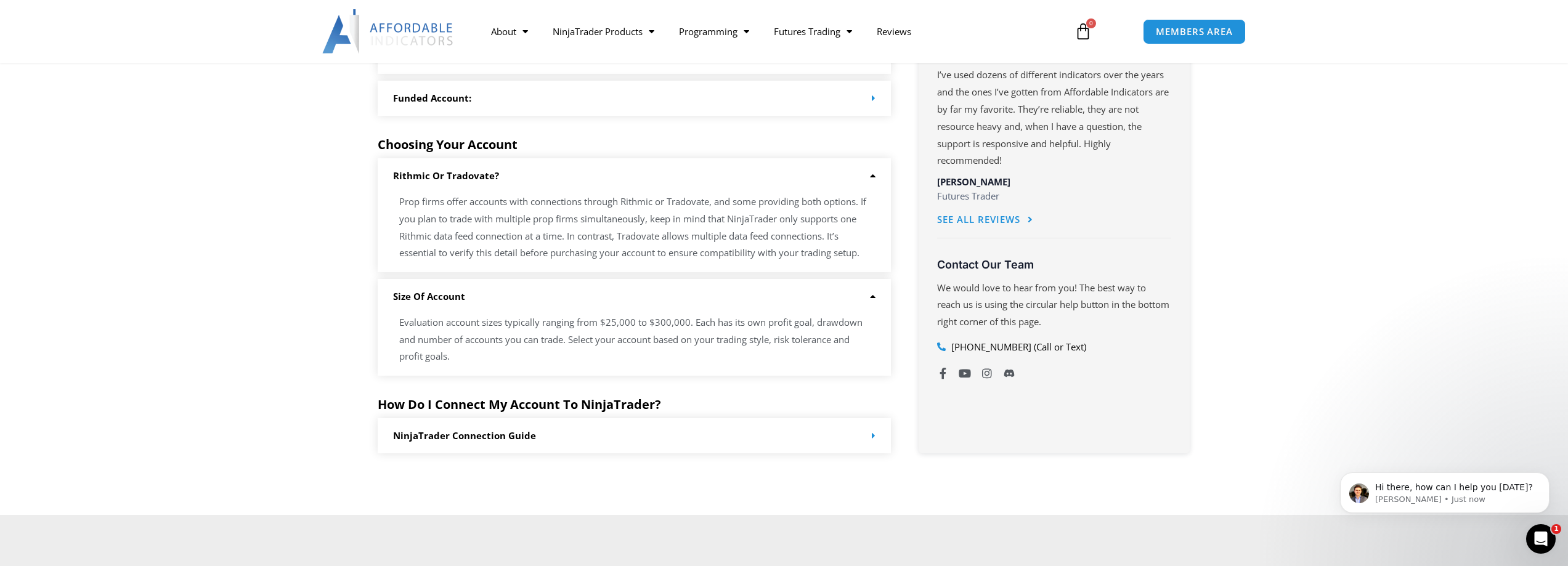
scroll to position [0, 0]
click at [1389, 492] on p "Hi there, how can I help you today?" at bounding box center [1454, 487] width 159 height 12
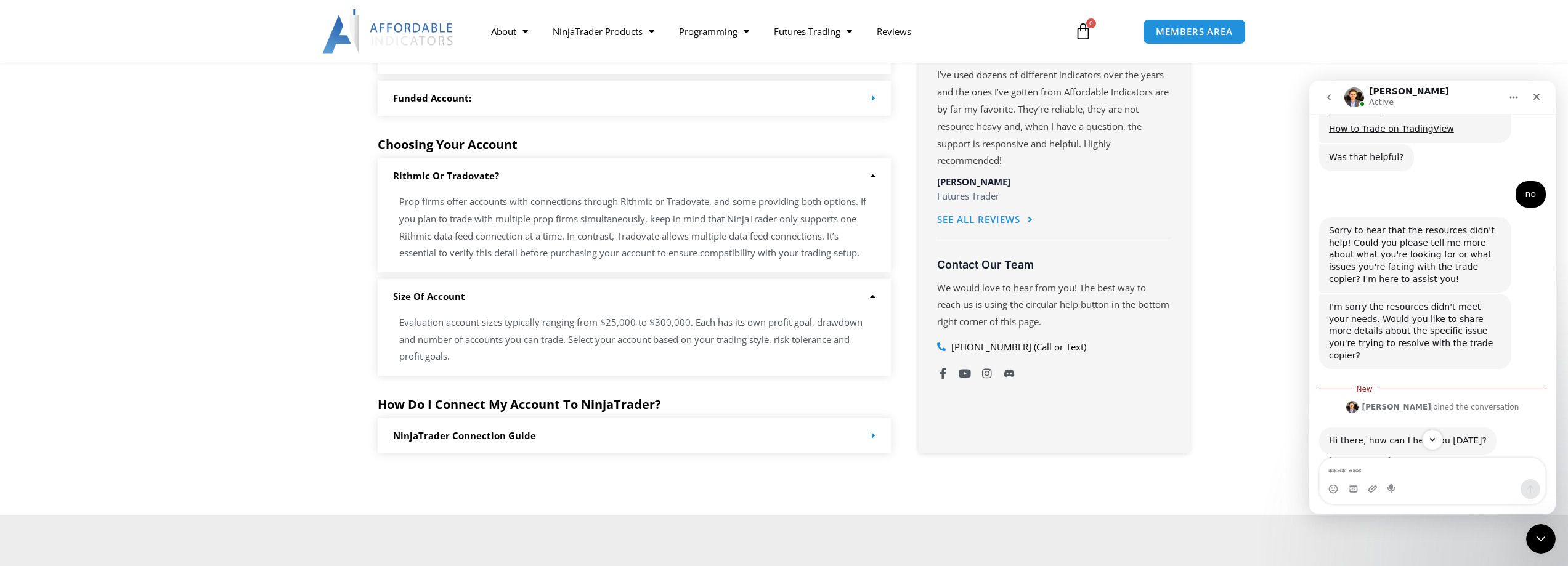
scroll to position [805, 0]
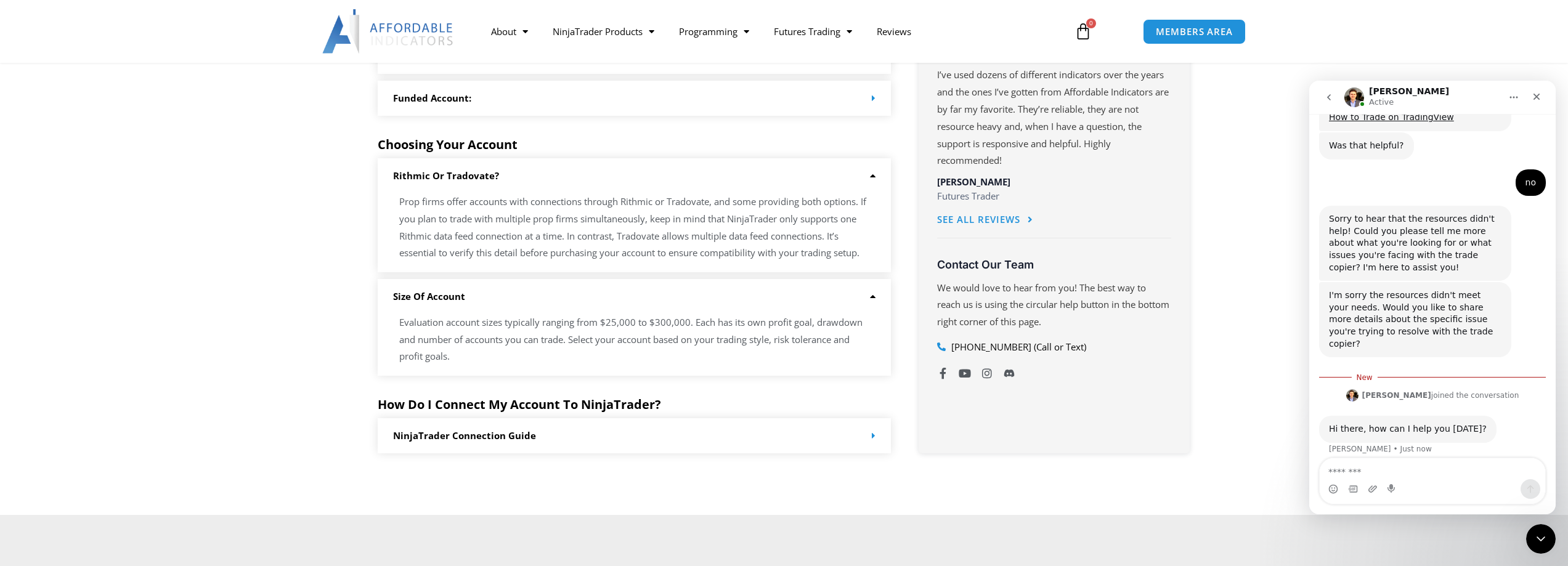
click at [1384, 474] on textarea "Message…" at bounding box center [1432, 468] width 225 height 21
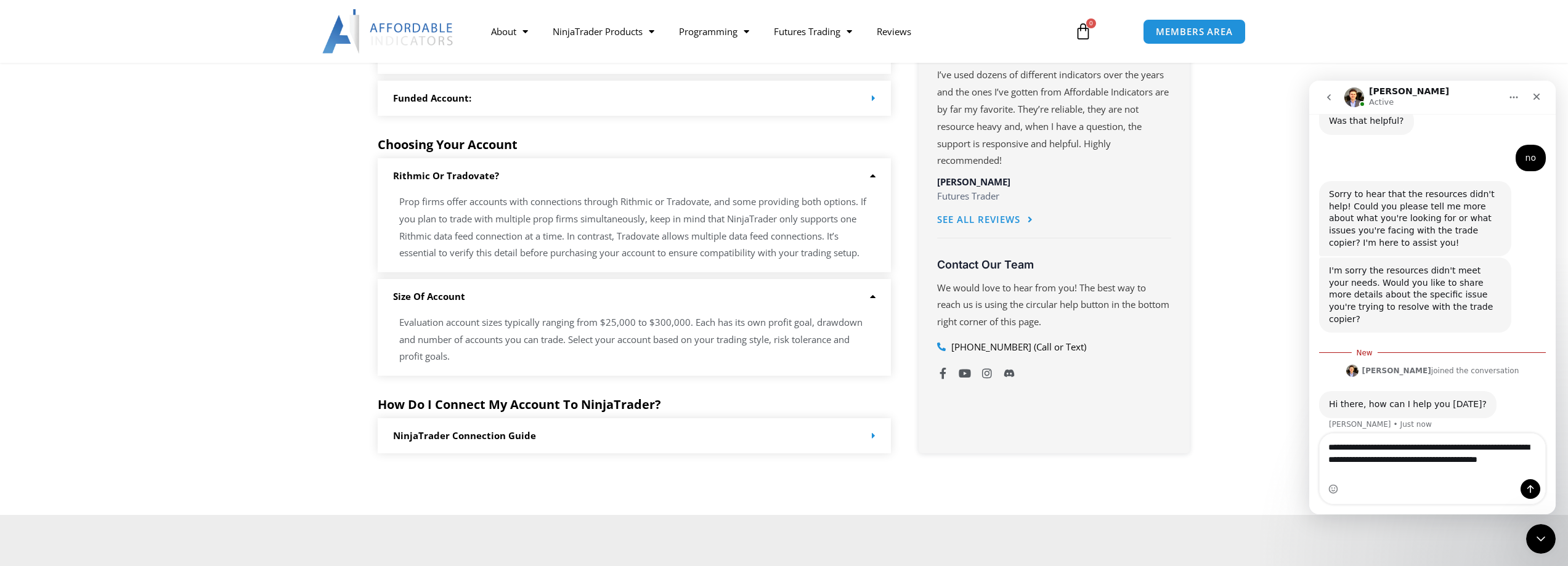
scroll to position [818, 0]
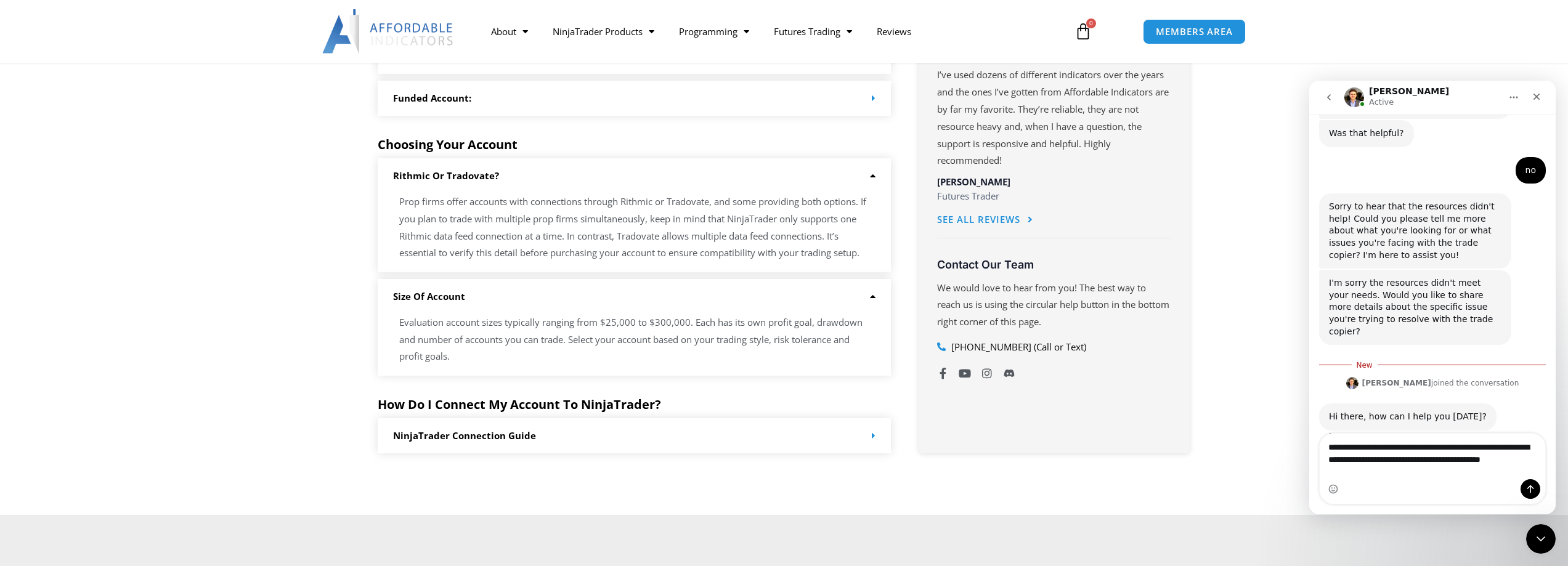
type textarea "**********"
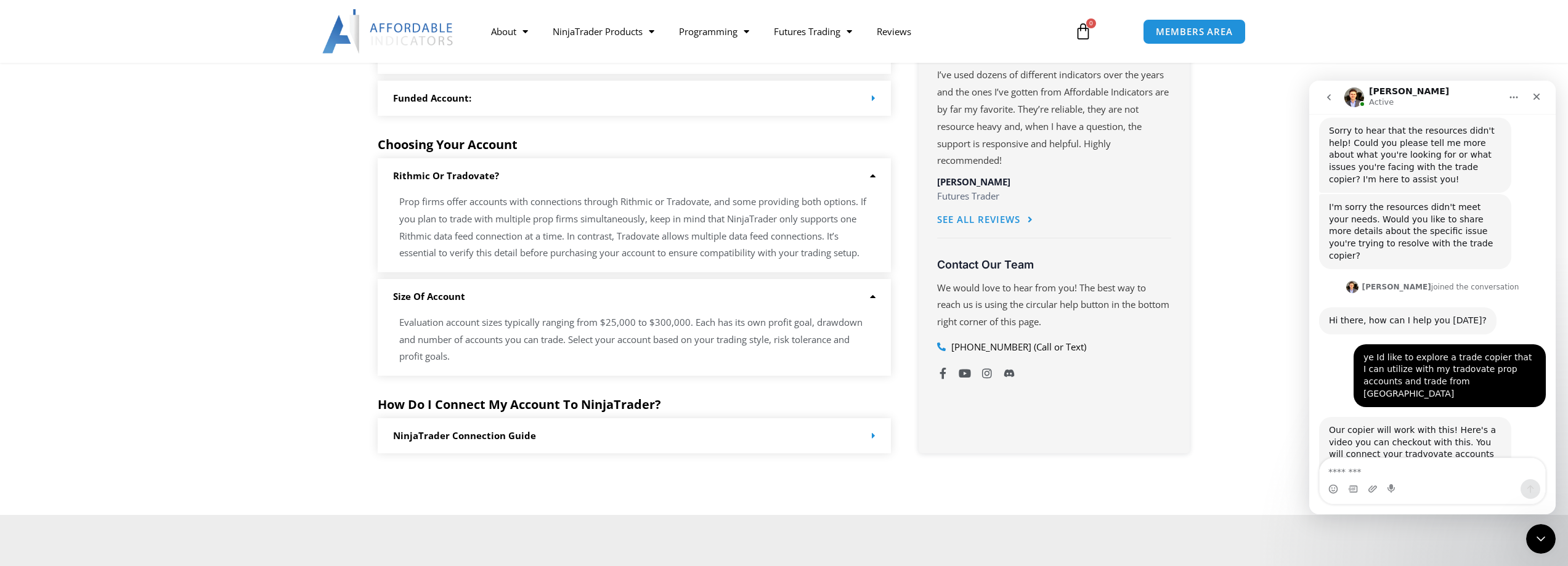
scroll to position [955, 0]
